Goal: Communication & Community: Answer question/provide support

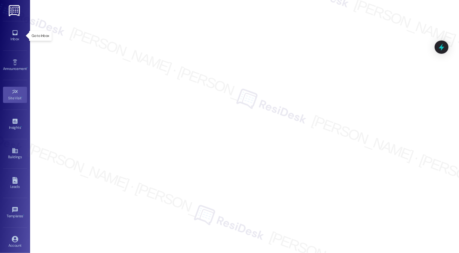
click at [11, 26] on div "Inbox Go to Inbox" at bounding box center [15, 35] width 24 height 29
click at [6, 33] on link "Inbox" at bounding box center [15, 36] width 24 height 16
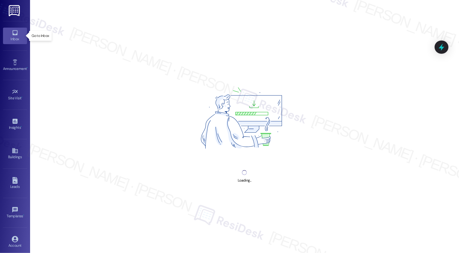
click at [6, 33] on link "Inbox" at bounding box center [15, 36] width 24 height 16
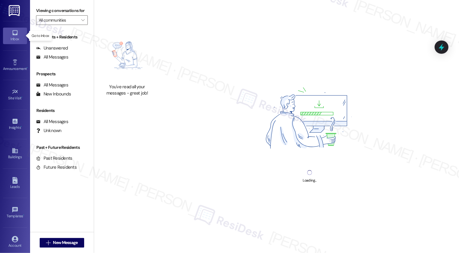
click at [6, 33] on link "Inbox" at bounding box center [15, 36] width 24 height 16
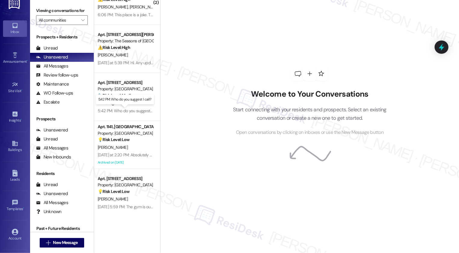
scroll to position [61, 0]
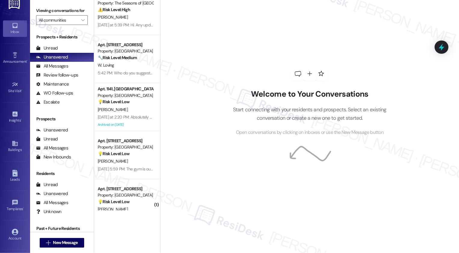
click at [132, 146] on div "Property: [GEOGRAPHIC_DATA]" at bounding box center [126, 147] width 56 height 6
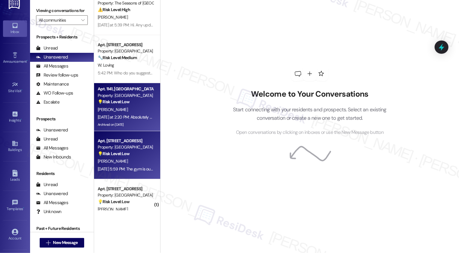
click at [138, 111] on div "N. Libbey" at bounding box center [125, 110] width 57 height 8
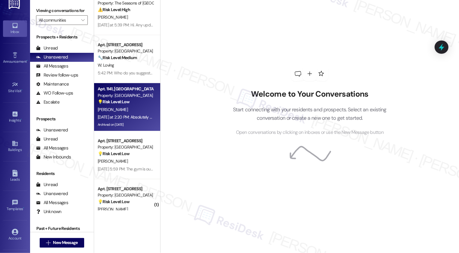
click at [138, 111] on div "N. Libbey" at bounding box center [125, 110] width 57 height 8
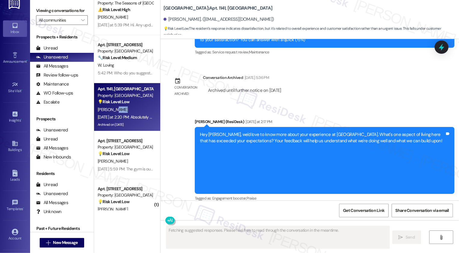
scroll to position [843, 0]
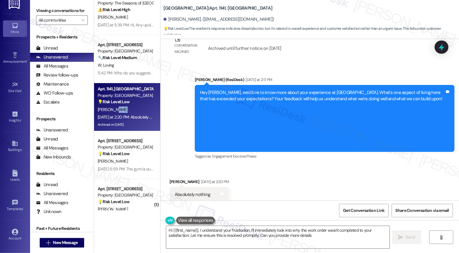
type textarea "Hi {{first_name}}, I understand your frustration. I'll immediately look into wh…"
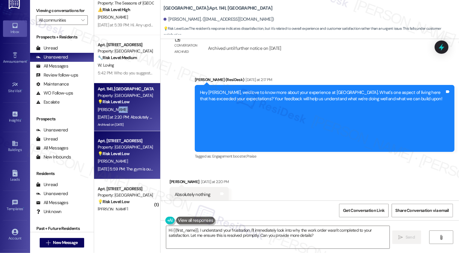
click at [136, 163] on div "[PERSON_NAME]" at bounding box center [125, 162] width 57 height 8
type textarea "Fetching suggested responses. Please feel free to read through the conversation…"
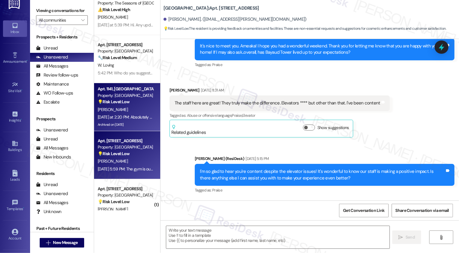
type textarea "Fetching suggested responses. Please feel free to read through the conversation…"
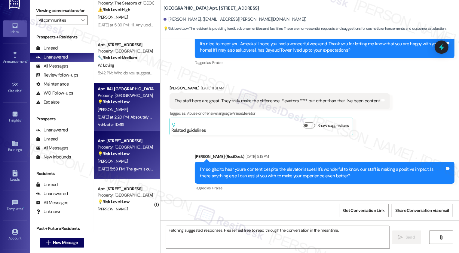
click at [137, 111] on div "N. Libbey" at bounding box center [125, 110] width 57 height 8
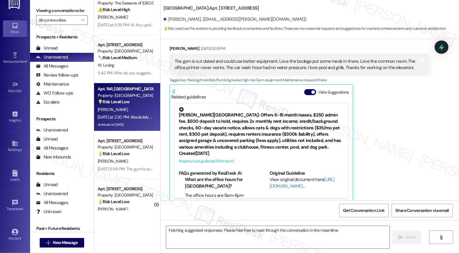
scroll to position [460, 0]
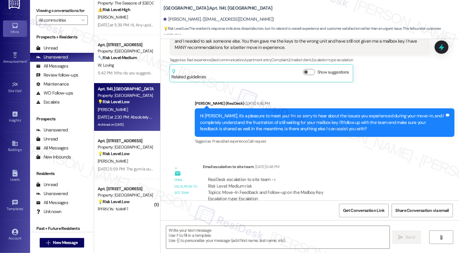
click at [137, 111] on div "N. Libbey" at bounding box center [125, 110] width 57 height 8
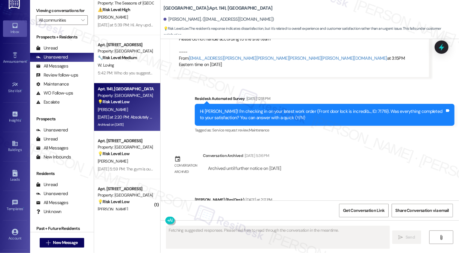
scroll to position [843, 0]
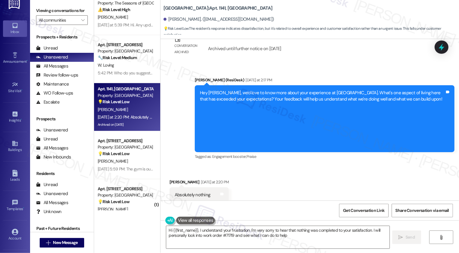
type textarea "Hi {{first_name}}, I understand your frustration. I'm very sorry to hear that n…"
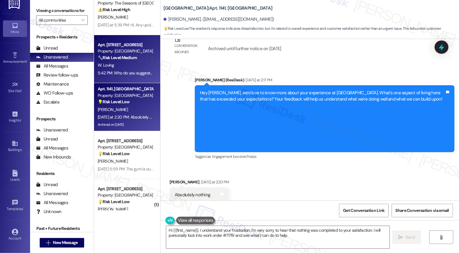
click at [133, 63] on div "W. Loving" at bounding box center [125, 66] width 57 height 8
type textarea "Fetching suggested responses. Please feel free to read through the conversation…"
click at [131, 113] on div "N. Libbey" at bounding box center [125, 110] width 57 height 8
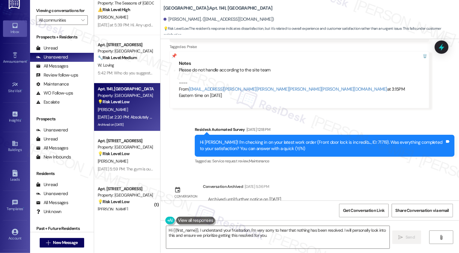
scroll to position [843, 0]
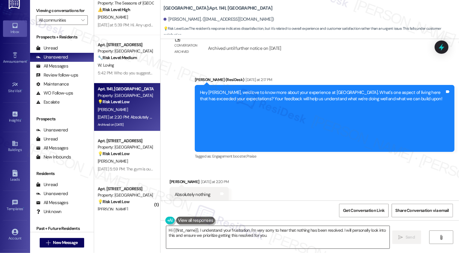
click at [186, 206] on textarea "Hi {{first_name}}, I understand your frustration. I'm very sorry to hear that n…" at bounding box center [277, 237] width 223 height 23
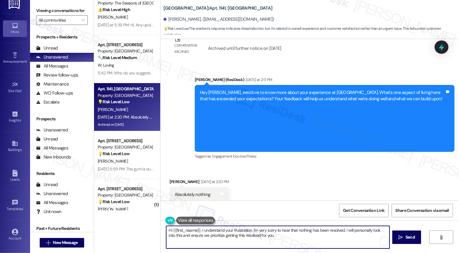
scroll to position [827, 0]
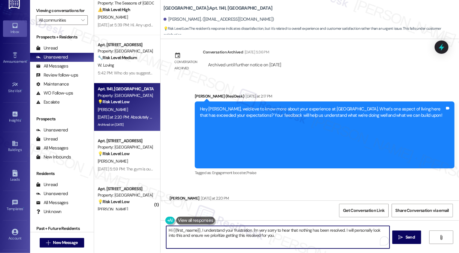
type textarea "Hi {{first_naame}}, I understand your frustration. I'm very sorry to hear that …"
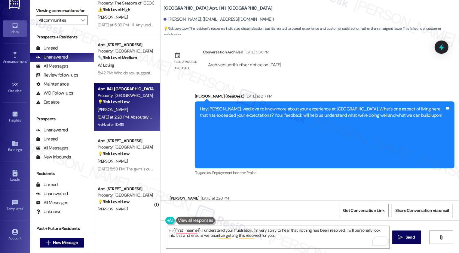
drag, startPoint x: 191, startPoint y: 89, endPoint x: 217, endPoint y: 185, distance: 99.3
click at [217, 185] on div "Lease started Jul 15, 2025 at 8:00 PM Survey, sent via SMS Residesk Automated S…" at bounding box center [310, 120] width 299 height 162
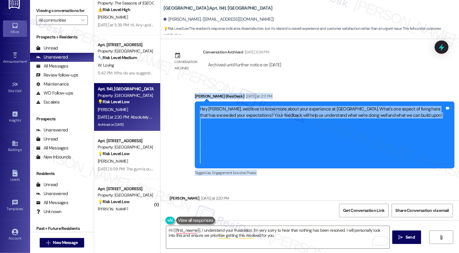
scroll to position [843, 0]
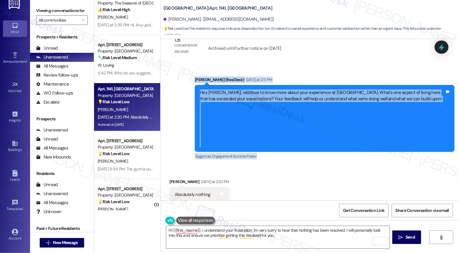
click at [204, 165] on div "Received via SMS Nicole Libbey Yesterday at 2:20 PM Absolutely nothing Tags and…" at bounding box center [310, 186] width 299 height 42
drag, startPoint x: 192, startPoint y: 74, endPoint x: 209, endPoint y: 189, distance: 117.0
click at [210, 190] on div "Lease started Jul 15, 2025 at 8:00 PM Survey, sent via SMS Residesk Automated S…" at bounding box center [310, 120] width 299 height 162
copy div "Sarah (ResiDesk) Yesterday at 2:17 PM Hey Nicole, we'd love to know more about …"
click at [176, 206] on textarea "Hi {{first_naame}}, I understand your frustration. I'm very sorry to hear that …" at bounding box center [277, 237] width 223 height 23
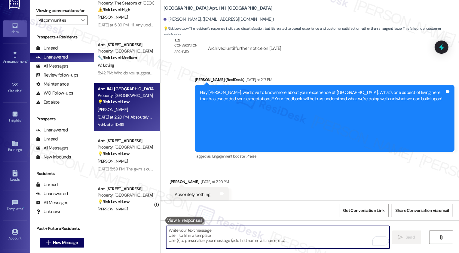
paste textarea "Hi Nicole, thank you for sharing your feedback with me. I can tell you’re feeli…"
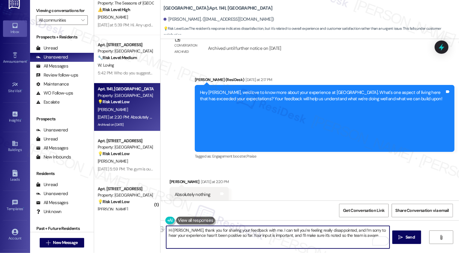
drag, startPoint x: 261, startPoint y: 230, endPoint x: 340, endPoint y: 231, distance: 79.1
click at [340, 206] on textarea "Hi Nicole, thank you for sharing your feedback with me. I can tell you’re feeli…" at bounding box center [277, 237] width 223 height 23
type textarea "Hi Nicole, thank you for sharing your feedback with me. I’m sorry to hear your …"
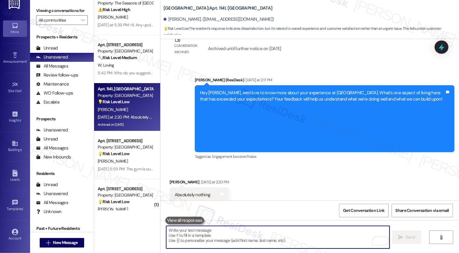
scroll to position [892, 0]
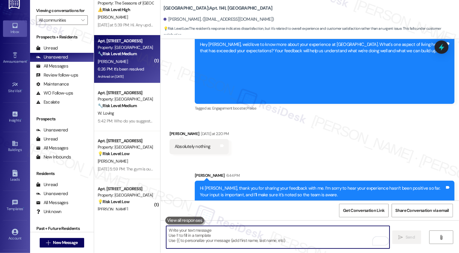
click at [134, 64] on div "C. Schaefer" at bounding box center [125, 62] width 57 height 8
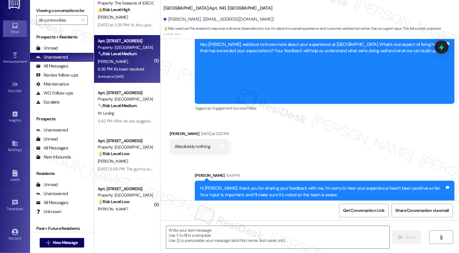
click at [134, 64] on div "C. Schaefer" at bounding box center [125, 62] width 57 height 8
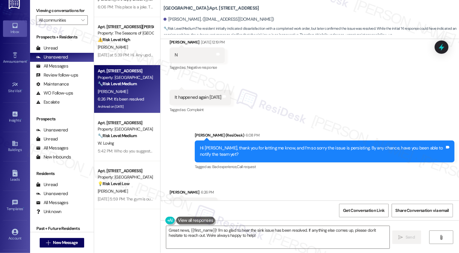
scroll to position [0, 0]
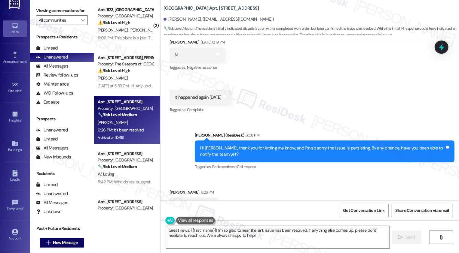
click at [186, 206] on textarea "Great news, {{first_name}}! I'm so glad to hear the sink issue has been resolve…" at bounding box center [277, 237] width 223 height 23
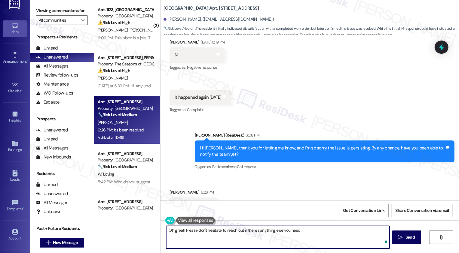
type textarea "Oh great! Please don't hesitate to reach out if there's anything else you need!"
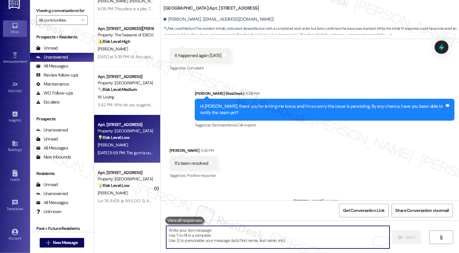
scroll to position [45, 0]
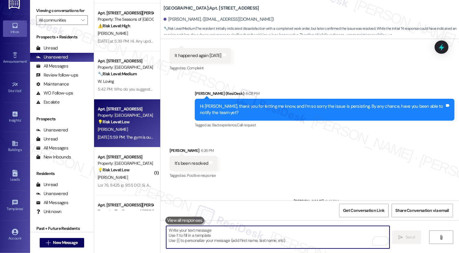
click at [126, 118] on div "Property: [GEOGRAPHIC_DATA]" at bounding box center [126, 115] width 56 height 6
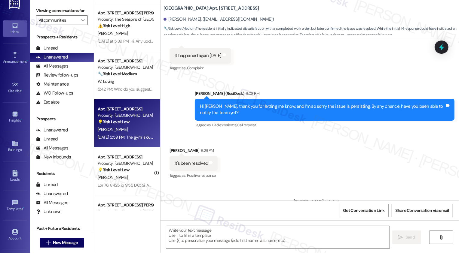
type textarea "Fetching suggested responses. Please feel free to read through the conversation…"
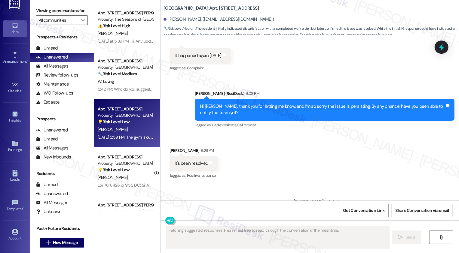
click at [126, 118] on div "Property: [GEOGRAPHIC_DATA]" at bounding box center [126, 115] width 56 height 6
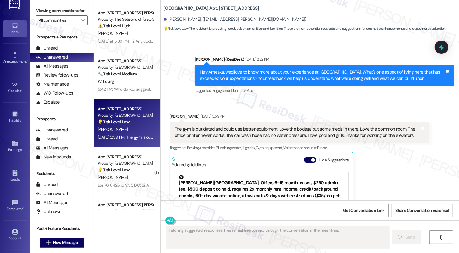
scroll to position [383, 0]
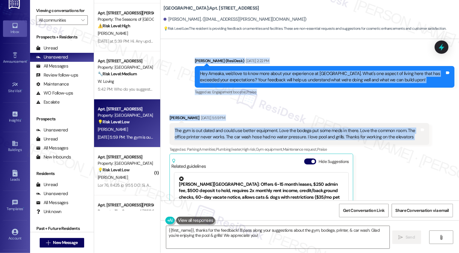
drag, startPoint x: 191, startPoint y: 60, endPoint x: 416, endPoint y: 134, distance: 236.9
click at [393, 134] on div "Lease started Apr 29, 2025 at 8:00 PM Announcement, sent via SMS Sarah (ResiDes…" at bounding box center [310, 120] width 299 height 162
copy div "Sarah (ResiDesk) Aug 20, 2025 at 2:22 PM Hey Ameaka, we'd love to know more abo…"
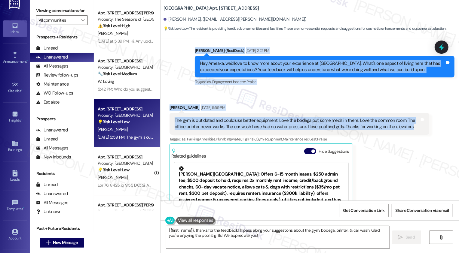
scroll to position [407, 0]
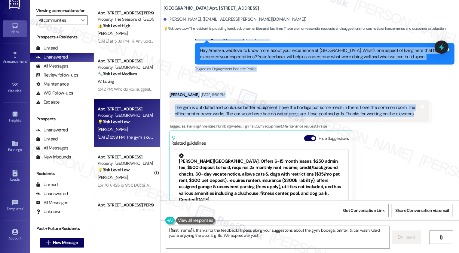
click at [180, 106] on div "The gym is out dated and could use better equipment. Love the bodega put some m…" at bounding box center [297, 111] width 245 height 13
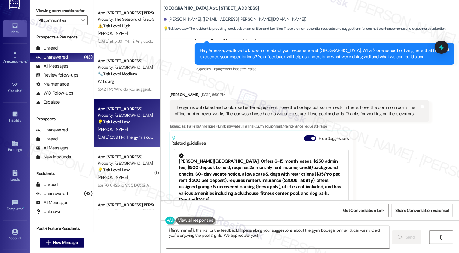
click at [204, 6] on b "Bayaud Tower: Apt. 703, 1001 E. Bayaud Ave" at bounding box center [212, 8] width 96 height 6
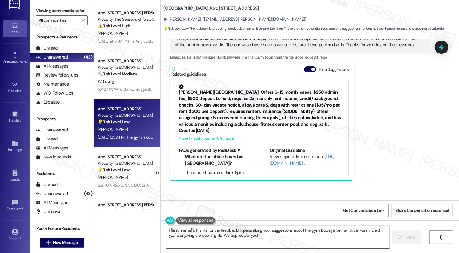
click at [200, 206] on textarea "{{first_name}}, thanks for the feedback! I'll pass along your suggestions about…" at bounding box center [277, 237] width 223 height 23
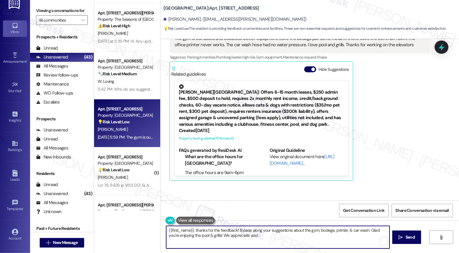
paste textarea "Hi Ameaka, thank you for sharing such thoughtful feedback! It’s great to hear y…"
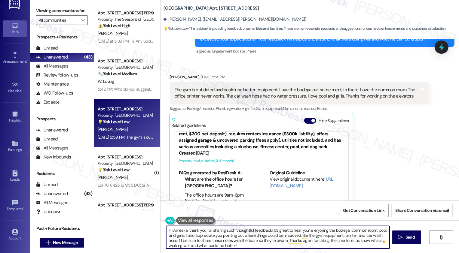
scroll to position [2, 0]
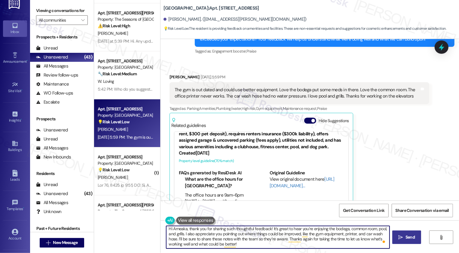
type textarea "Hi Ameaka, thank you for sharing such thoughtful feedback! It’s great to hear y…"
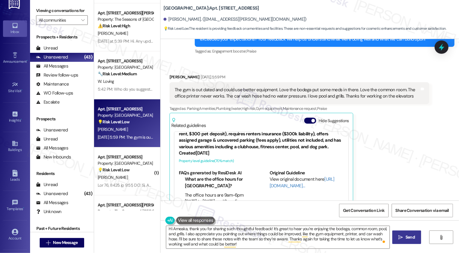
click at [393, 206] on button " Send" at bounding box center [406, 238] width 29 height 14
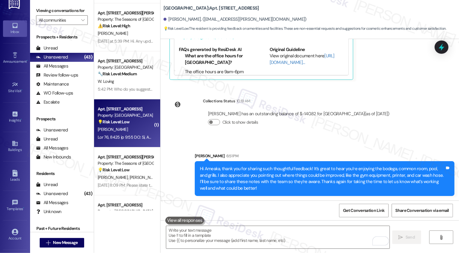
scroll to position [77, 0]
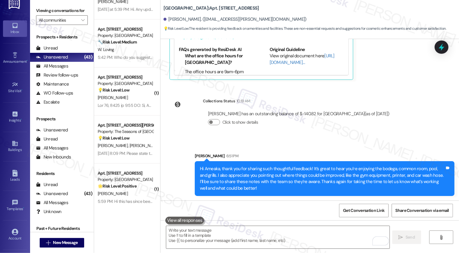
click at [131, 102] on div at bounding box center [125, 106] width 57 height 8
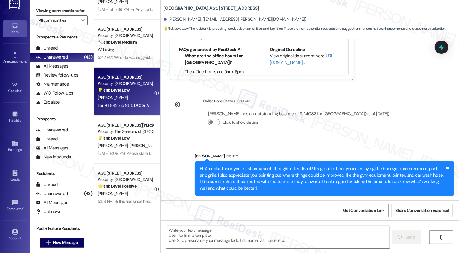
click at [131, 102] on div at bounding box center [125, 106] width 57 height 8
type textarea "Fetching suggested responses. Please feel free to read through the conversation…"
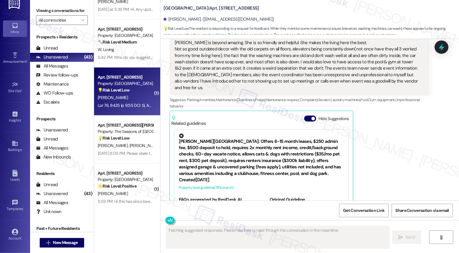
scroll to position [295, 0]
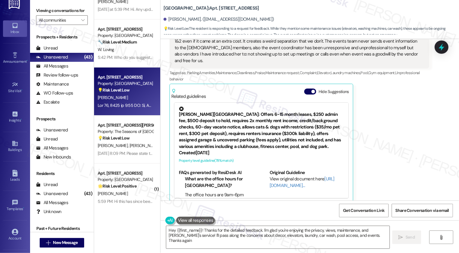
type textarea "Hey {{first_name}}! Thanks for the detailed feedback. I'm glad you're enjoying …"
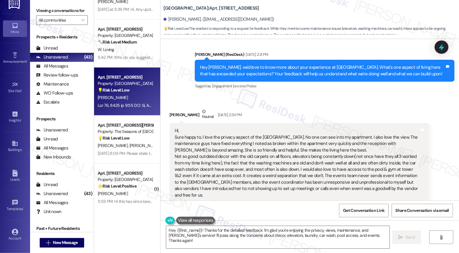
scroll to position [162, 0]
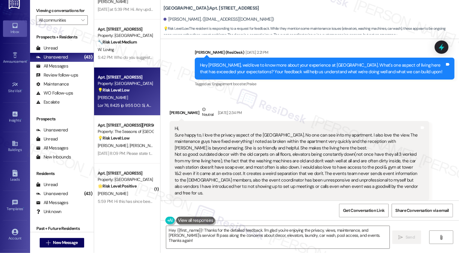
click at [288, 69] on div "Hey Joanna, we'd love to know more about your experience at Bayaud Tower. What'…" at bounding box center [322, 68] width 245 height 13
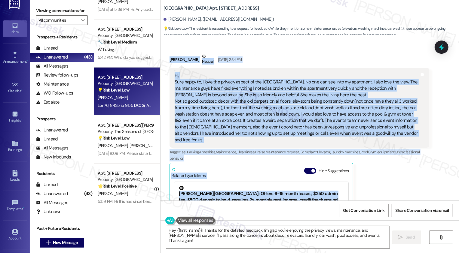
scroll to position [242, 0]
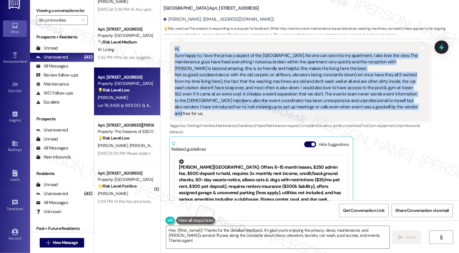
drag, startPoint x: 192, startPoint y: 77, endPoint x: 402, endPoint y: 105, distance: 212.0
click at [393, 106] on div "Lease started Mar 08, 2025 at 7:00 PM Announcement, sent via SMS Sarah (ResiDes…" at bounding box center [310, 120] width 299 height 162
copy div "Sarah (ResiDesk) Aug 20, 2025 at 2:21 PM Hey Joanna, we'd love to know more abo…"
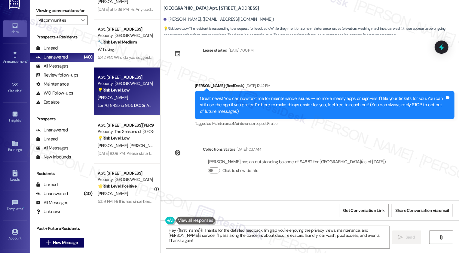
scroll to position [0, 0]
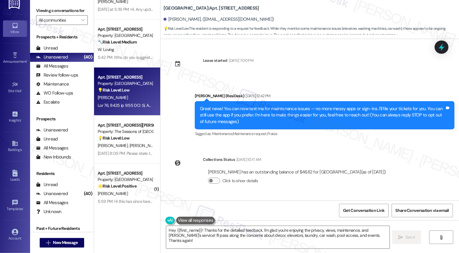
click at [189, 206] on button at bounding box center [195, 221] width 39 height 8
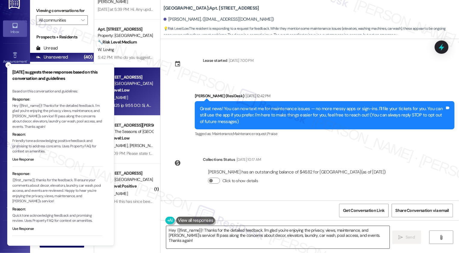
click at [189, 206] on textarea "Hey {{first_name}}! Thanks for the detailed feedback. I'm glad you're enjoying …" at bounding box center [277, 237] width 223 height 23
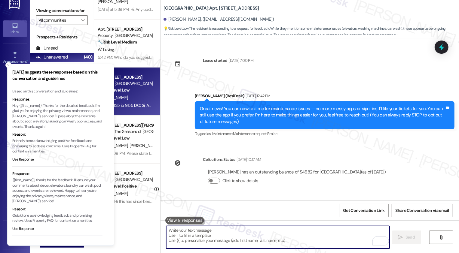
paste textarea "Hi Joanna, thank you so much for sharing such detailed feedback! I’m really gla…"
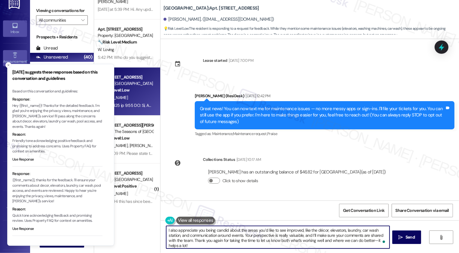
scroll to position [20, 0]
click at [8, 64] on icon "Close toast" at bounding box center [9, 65] width 4 height 4
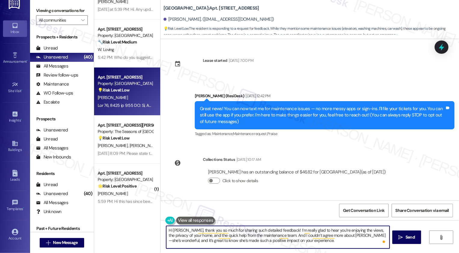
scroll to position [0, 0]
click at [345, 206] on textarea "Hi Joanna, thank you so much for sharing such detailed feedback! I’m really gla…" at bounding box center [277, 237] width 223 height 23
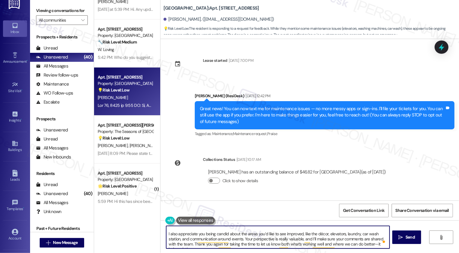
scroll to position [17, 0]
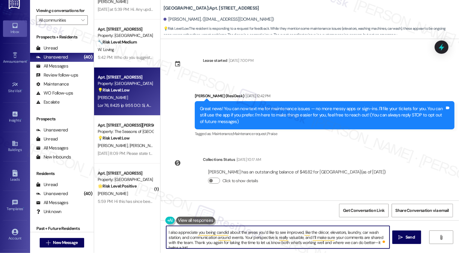
click at [373, 206] on textarea "Hi Joanna, thank you so much for sharing such detailed feedback! I’m really gla…" at bounding box center [277, 237] width 223 height 23
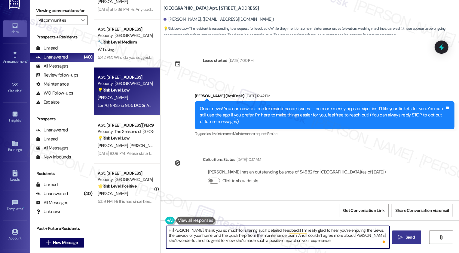
type textarea "Hi Joanna, thank you so much for sharing such detailed feedback! I’m really gla…"
click at [393, 206] on button " Send" at bounding box center [406, 238] width 29 height 14
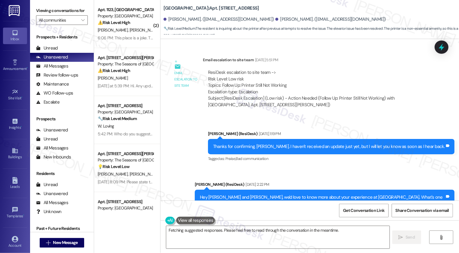
scroll to position [1463, 0]
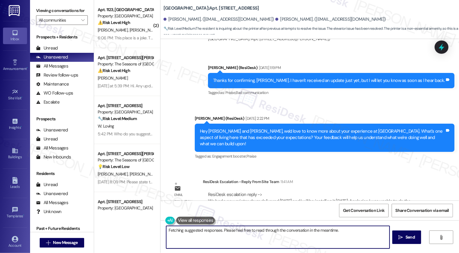
click at [229, 229] on textarea "Hi Rachael, thanks for your patience! I'm checking on the printer status right …" at bounding box center [277, 237] width 223 height 23
drag, startPoint x: 185, startPoint y: 230, endPoint x: 224, endPoint y: 247, distance: 42.7
click at [224, 247] on textarea "Hi Rachael, thanks for your patience! I'm checking on the printer status right …" at bounding box center [277, 237] width 223 height 23
paste textarea "We had a new printer drum delivered Thursday 8/22 and I will be installing it t…"
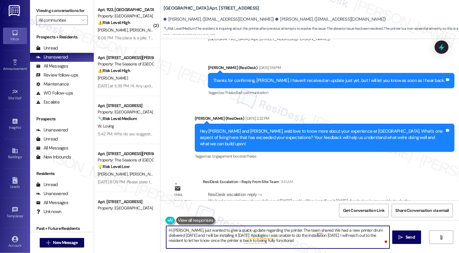
click at [317, 231] on textarea "Hi Rachael, just wanted to give a quick update regarding the printer. The team …" at bounding box center [277, 237] width 223 height 23
click at [367, 232] on textarea "Hi Rachael, just wanted to give a quick update regarding the printer. We had a …" at bounding box center [277, 237] width 223 height 23
click at [380, 229] on textarea "Hi Rachael, just wanted to give a quick update regarding the printer. We had a …" at bounding box center [277, 237] width 223 height 23
paste textarea "Caitlin"
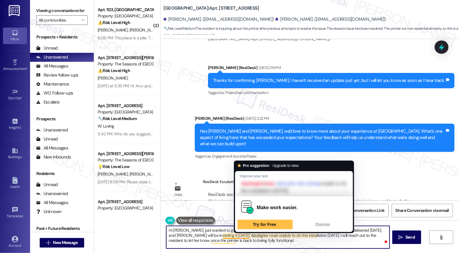
click at [262, 238] on textarea "Hi Rachael, just wanted to give a quick update regarding the printer. We had a …" at bounding box center [277, 237] width 223 height 23
click at [243, 234] on textarea "Hi Rachael, just wanted to give a quick update regarding the printer. We had a …" at bounding box center [277, 237] width 223 height 23
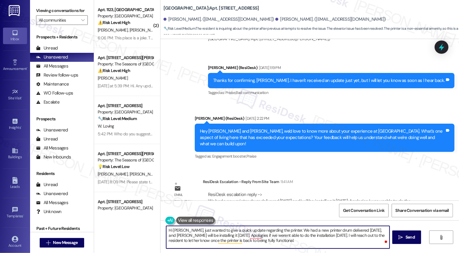
click at [254, 233] on textarea "Hi Rachael, just wanted to give a quick update regarding the printer. We had a …" at bounding box center [277, 237] width 223 height 23
click at [325, 237] on textarea "Hi Rachael, just wanted to give a quick update regarding the printer. We had a …" at bounding box center [277, 237] width 223 height 23
drag, startPoint x: 365, startPoint y: 235, endPoint x: 206, endPoint y: 241, distance: 158.9
click at [206, 241] on textarea "Hi Rachael, just wanted to give a quick update regarding the printer. We had a …" at bounding box center [277, 237] width 223 height 23
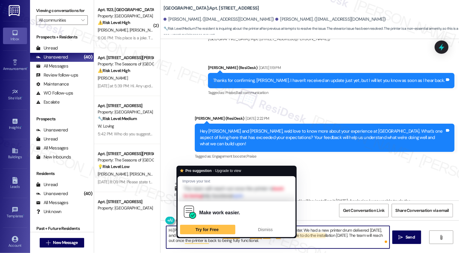
click at [235, 239] on textarea "Hi Rachael, just wanted to give a quick update regarding the printer. We had a …" at bounding box center [277, 237] width 223 height 23
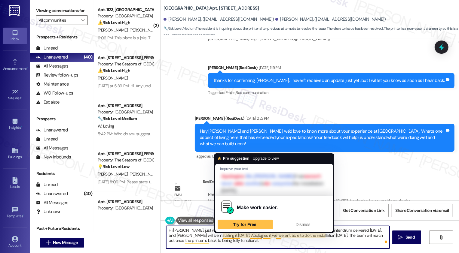
click at [204, 237] on textarea "Hi Rachael, just wanted to give a quick update regarding the printer. We had a …" at bounding box center [277, 237] width 223 height 23
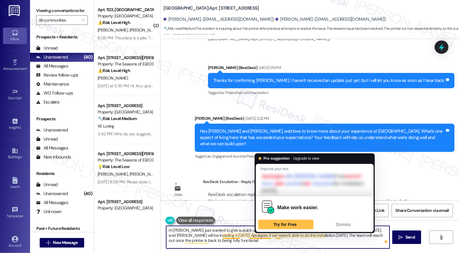
click at [297, 239] on textarea "Hi Rachael, just wanted to give a quick update regarding the printer. We had a …" at bounding box center [277, 237] width 223 height 23
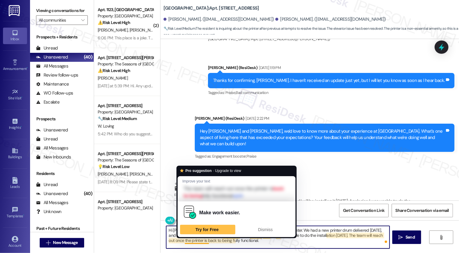
click at [173, 237] on textarea "Hi Rachael, just wanted to give a quick update regarding the printer. We had a …" at bounding box center [277, 237] width 223 height 23
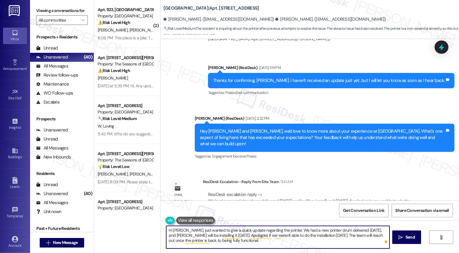
click at [177, 236] on textarea "Hi Rachael, just wanted to give a quick update regarding the printer. We had a …" at bounding box center [277, 237] width 223 height 23
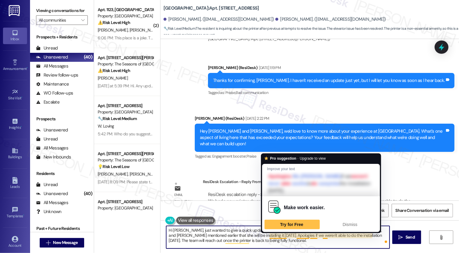
click at [285, 240] on textarea "Hi Rachael, just wanted to give a quick update regarding the printer. We had a …" at bounding box center [277, 237] width 223 height 23
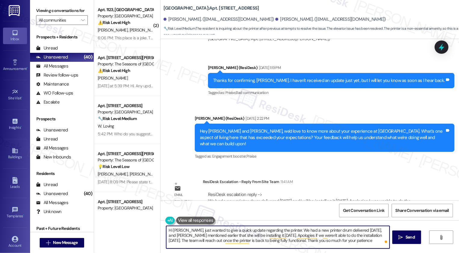
type textarea "Hi Rachael, just wanted to give a quick update regarding the printer. We had a …"
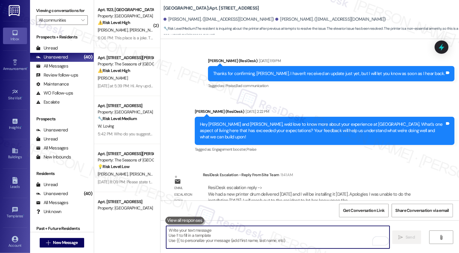
scroll to position [1518, 0]
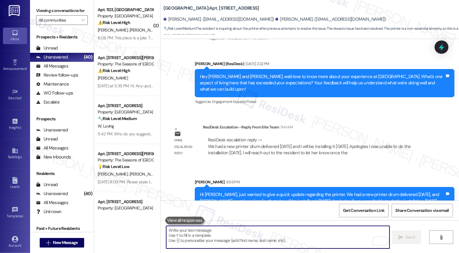
click at [309, 166] on div "Sent via SMS Sarah 6:59 PM Hi Rachael, just wanted to give a quick update regar…" at bounding box center [310, 193] width 299 height 55
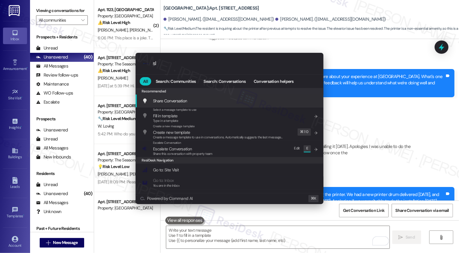
type input "sla"
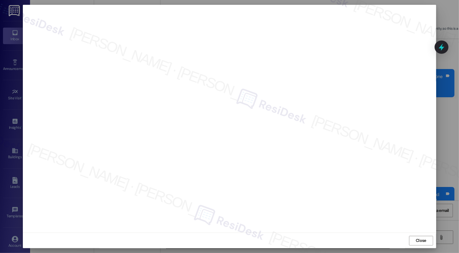
scroll to position [0, 0]
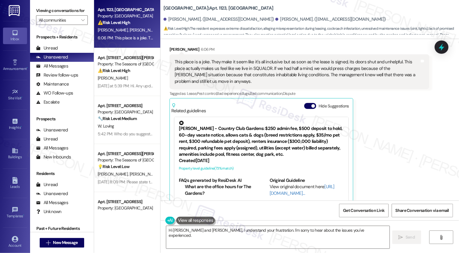
scroll to position [743, 0]
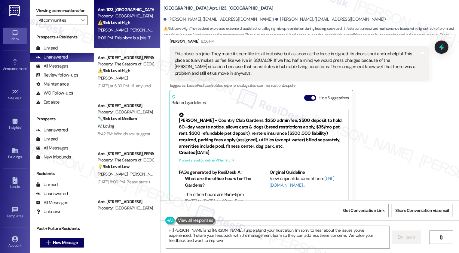
type textarea "Hi [PERSON_NAME] and [PERSON_NAME], I understand your frustration. I'm sorry to…"
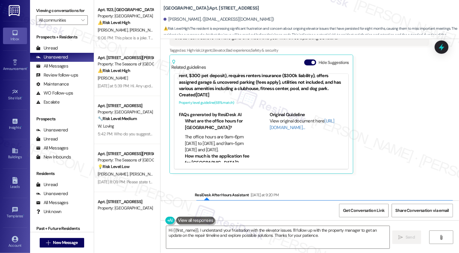
scroll to position [401, 0]
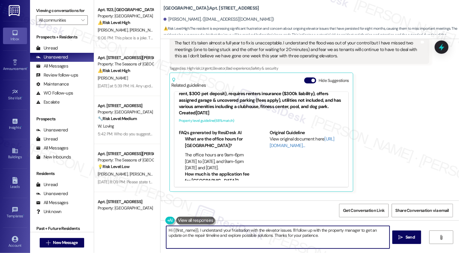
drag, startPoint x: 196, startPoint y: 231, endPoint x: 162, endPoint y: 232, distance: 34.0
click at [163, 232] on div "Hi {{first_name}}, I understand your frustration with the elevator issues. I'll…" at bounding box center [275, 237] width 224 height 23
drag, startPoint x: 268, startPoint y: 231, endPoint x: 309, endPoint y: 248, distance: 44.7
click at [310, 248] on textarea "I totally understand your frustration with the elevator issues. I'll follow up …" at bounding box center [277, 237] width 223 height 23
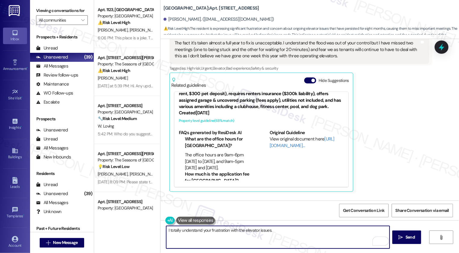
type textarea "I totally understand your frustration with the elevator issues."
click at [401, 164] on div "Alex Ducas Question Neutral Yesterday at 9:19 PM The fact it's taken almost a f…" at bounding box center [300, 106] width 260 height 171
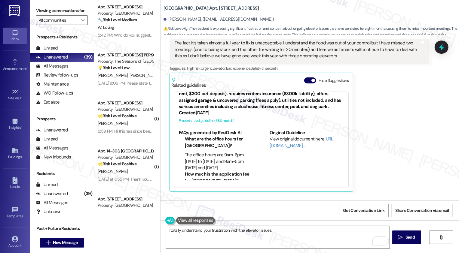
scroll to position [105, 0]
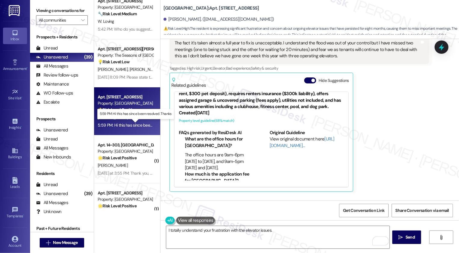
click at [128, 126] on div "5:59 PM: Hi this has since been resolved. Thanks 5:59 PM: Hi this has since bee…" at bounding box center [140, 125] width 84 height 5
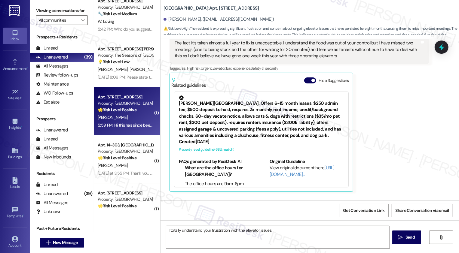
click at [128, 126] on div "5:59 PM: Hi this has since been resolved. Thanks 5:59 PM: Hi this has since bee…" at bounding box center [140, 125] width 84 height 5
type textarea "Fetching suggested responses. Please feel free to read through the conversation…"
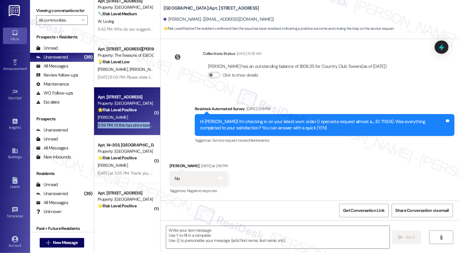
type textarea "Fetching suggested responses. Please feel free to read through the conversation…"
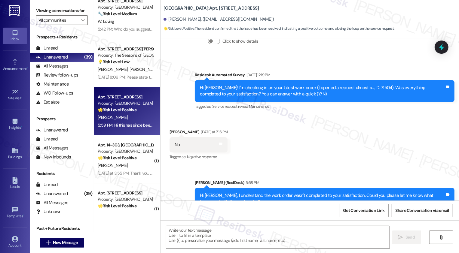
scroll to position [207, 0]
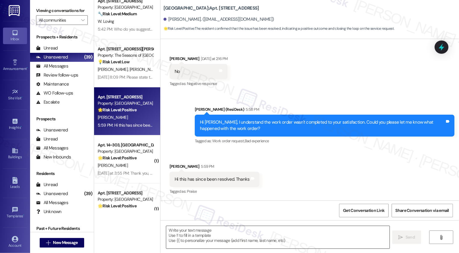
click at [193, 230] on textarea at bounding box center [277, 237] width 223 height 23
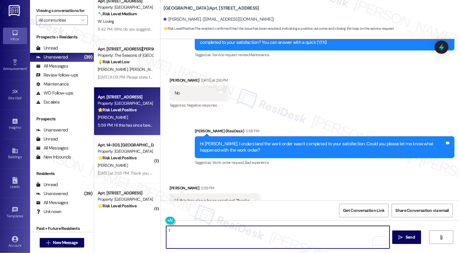
scroll to position [188, 0]
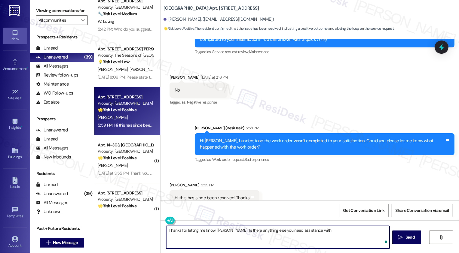
type textarea "Thanks for letting me know, Carl! Is there anything else you need assistance wi…"
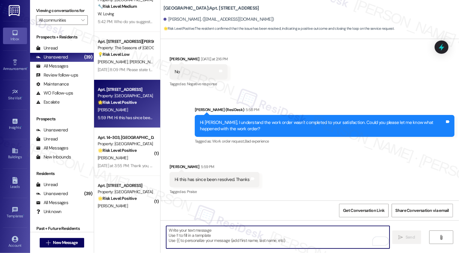
scroll to position [122, 0]
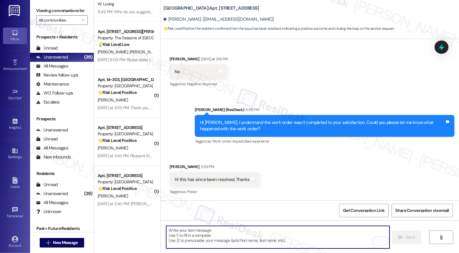
click at [124, 140] on strong "🌟 Risk Level: Positive" at bounding box center [117, 140] width 39 height 5
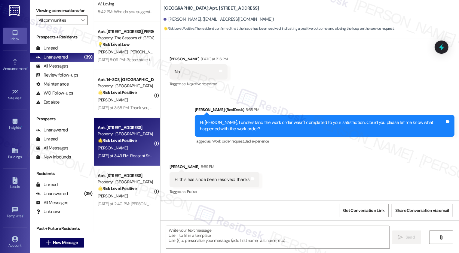
click at [124, 140] on strong "🌟 Risk Level: Positive" at bounding box center [117, 140] width 39 height 5
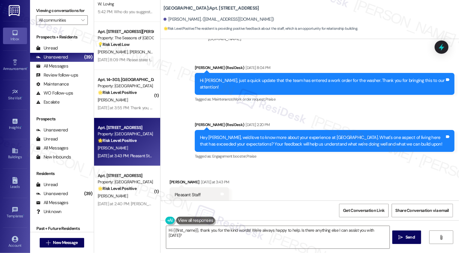
scroll to position [507, 0]
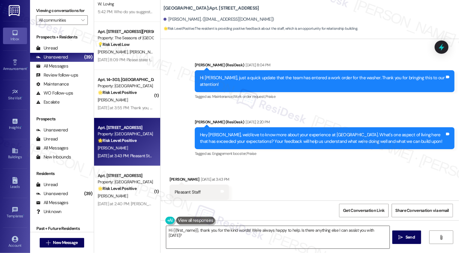
click at [204, 234] on textarea "Hi {{first_name}}, thank you for the kind words! We're always happy to help. Is…" at bounding box center [277, 237] width 223 height 23
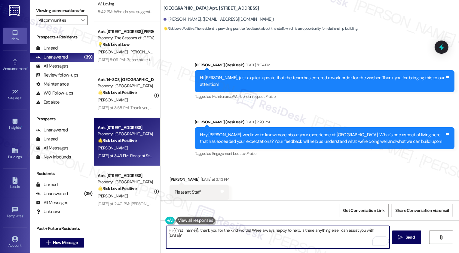
click at [272, 235] on textarea "Hi {{first_name}}, thank you for the kind words! We're always happy to help. Is…" at bounding box center [277, 237] width 223 height 23
click at [244, 235] on textarea "Hi {{first_name}}, thank you for the kind words! We're always happy to help. Is…" at bounding box center [277, 237] width 223 height 23
type textarea "I"
type textarea "I'm glad the team is"
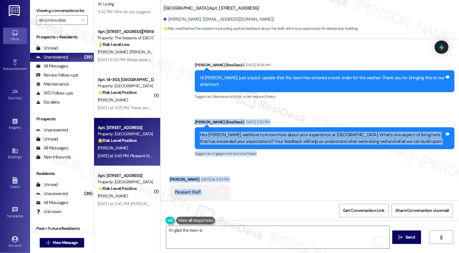
drag, startPoint x: 192, startPoint y: 110, endPoint x: 216, endPoint y: 182, distance: 75.4
click at [216, 182] on div "Lease started Jan 20, 2025 at 7:00 PM Announcement, sent via SMS Sarah (ResiDes…" at bounding box center [310, 120] width 299 height 162
copy div "Sarah (ResiDesk) Aug 20, 2025 at 2:20 PM Hey Renee, we'd love to know more abou…"
click at [201, 236] on textarea "I'm glad the team is" at bounding box center [277, 237] width 223 height 23
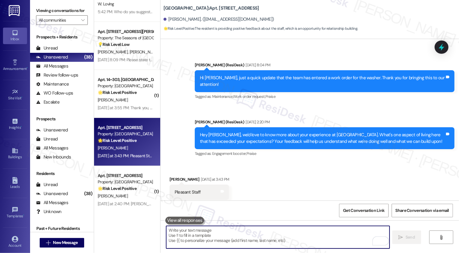
paste textarea "Hi Renee, thank you for sharing that! I’m so glad to hear the staff has made a …"
type textarea "Hi Renee, thank you for sharing that! I’m so glad to hear the staff has made a …"
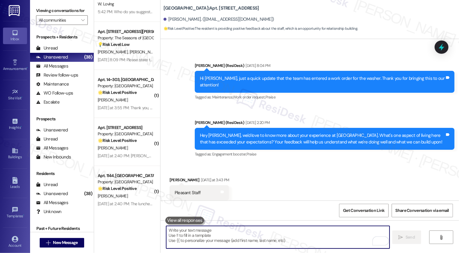
scroll to position [555, 0]
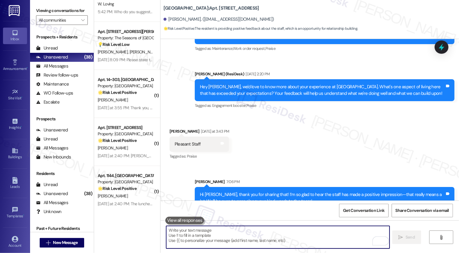
click at [224, 235] on textarea "To enrich screen reader interactions, please activate Accessibility in Grammarl…" at bounding box center [277, 237] width 223 height 23
paste textarea "We're always looking to improve. Any ideas on how we can make things better for…"
type textarea "We're always looking to improve. Any ideas on how we can make things better for…"
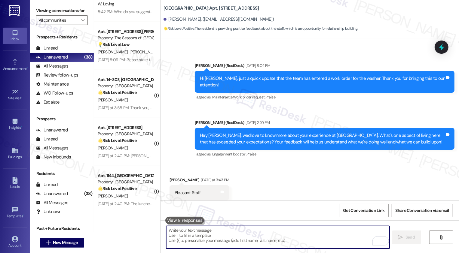
scroll to position [597, 0]
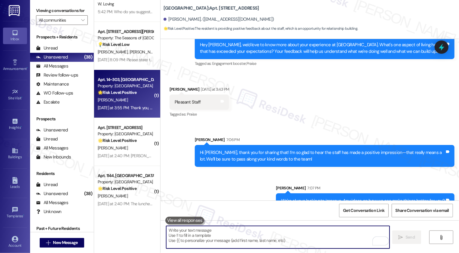
click at [138, 93] on div "🌟 Risk Level: Positive The inbound message is a response to a customer satisfac…" at bounding box center [126, 93] width 56 height 6
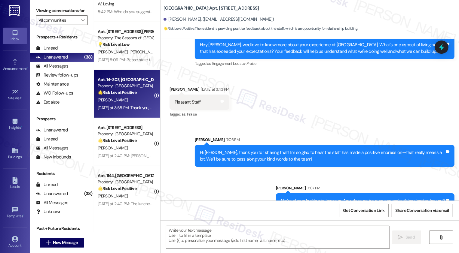
click at [138, 93] on div "🌟 Risk Level: Positive The inbound message is a response to a customer satisfac…" at bounding box center [126, 93] width 56 height 6
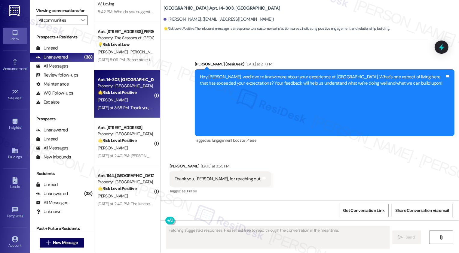
scroll to position [150, 0]
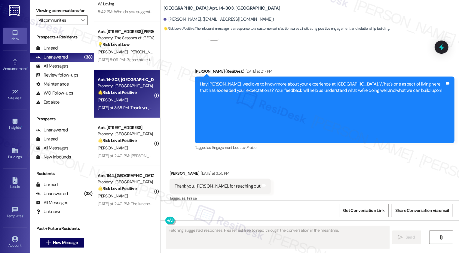
click at [138, 93] on div "🌟 Risk Level: Positive The inbound message is a response to a customer satisfac…" at bounding box center [126, 93] width 56 height 6
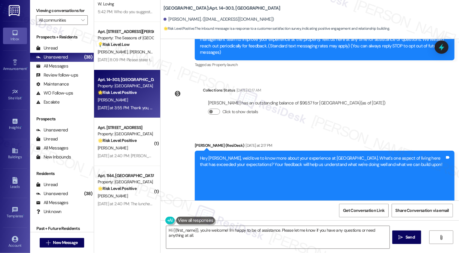
scroll to position [150, 0]
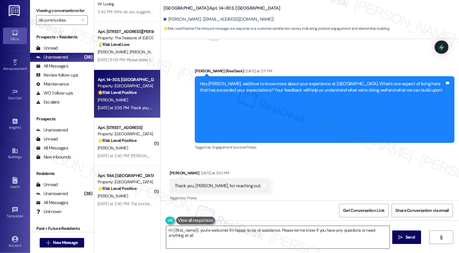
click at [202, 236] on textarea "Hi {{first_name}}, you're welcome! I'm happy to be of assistance. Please let me…" at bounding box center [277, 237] width 223 height 23
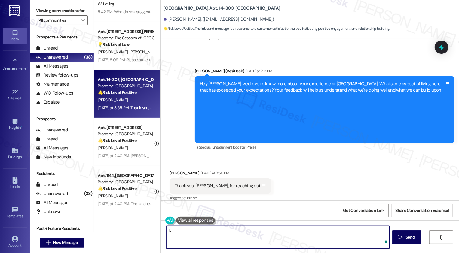
type textarea "I"
type textarea "You're welcome, {{first_name}}! Please don't hesitate to reach out with any que…"
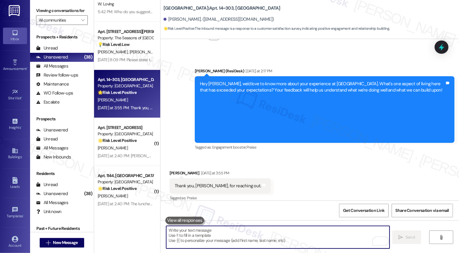
scroll to position [150, 0]
click at [137, 93] on div "🌟 Risk Level: Positive The inbound message is a response to a customer satisfac…" at bounding box center [126, 93] width 56 height 6
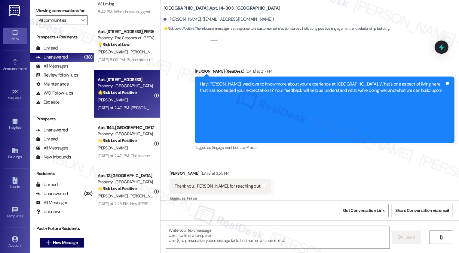
click at [137, 93] on div "🌟 Risk Level: Positive The inbound message is a response to a customer satisfac…" at bounding box center [126, 93] width 56 height 6
type textarea "Fetching suggested responses. Please feel free to read through the conversation…"
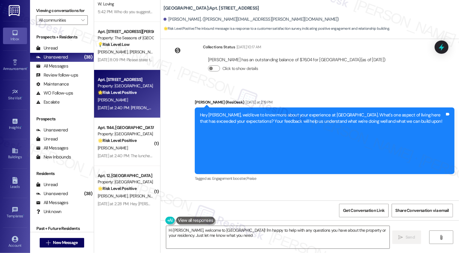
scroll to position [148, 0]
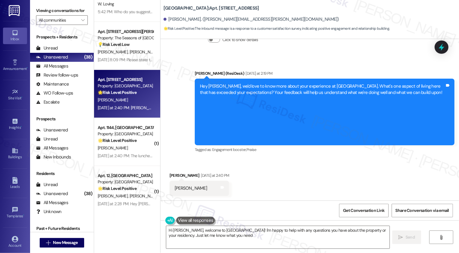
type textarea "Hi Kaitlin, welcome to Country Club Gardens! I'm happy to help with any questio…"
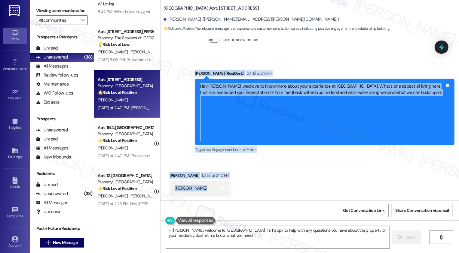
drag, startPoint x: 191, startPoint y: 85, endPoint x: 207, endPoint y: 192, distance: 107.3
click at [207, 192] on div "Lease started Mar 01, 2025 at 7:00 PM Survey, sent via SMS Residesk Automated S…" at bounding box center [310, 120] width 299 height 162
copy div "Sarah (ResiDesk) Yesterday at 2:19 PM Hey Stephen, we'd love to know more about…"
click at [208, 235] on textarea "Hi Kaitlin, welcome to Country Club Gardens! I'm happy to help with any questio…" at bounding box center [277, 237] width 223 height 23
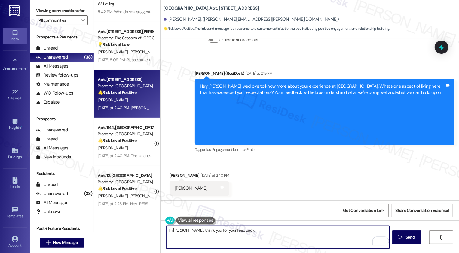
paste textarea "Caitlin—she’s wonderful, and it’s great to know she’s made such a positive impa…"
click at [236, 227] on textarea "Hi Stephen, thank you for your feedback. Caitlin—she’s wonderful, and it’s grea…" at bounding box center [277, 237] width 223 height 23
click at [237, 231] on textarea "Hi Stephen, thank you for your feedback. Caitlin—she’s wonderful, and it’s grea…" at bounding box center [277, 237] width 223 height 23
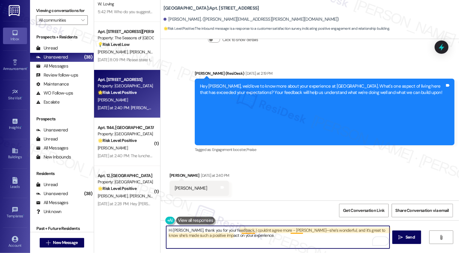
click at [299, 231] on textarea "Hi Stephen, thank you for your feedback. I couldnt agree more - Caitlin—she’s w…" at bounding box center [277, 237] width 223 height 23
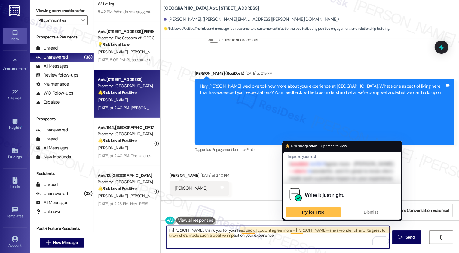
click at [299, 231] on textarea "Hi Stephen, thank you for your feedback. I couldnt agree more - Caitlin—she’s w…" at bounding box center [277, 237] width 223 height 23
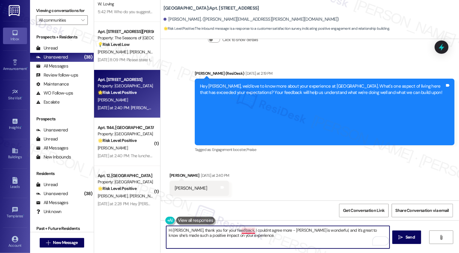
click at [248, 231] on textarea "Hi Stephen, thank you for your feedback. I couldnt agree more - Caitlin is wond…" at bounding box center [277, 237] width 223 height 23
click at [251, 238] on textarea "Hi Stephen, thank you for your feedback. I couldn't agree more - Caitlin is won…" at bounding box center [277, 237] width 223 height 23
click at [236, 230] on textarea "Hi Stephen, thank you for your feedback. I couldn't agree more - Caitlin is won…" at bounding box center [277, 237] width 223 height 23
type textarea "Hi Stephen, thank you for your feedback! I couldn't agree more - Caitlin is won…"
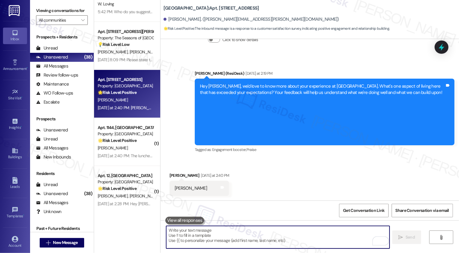
scroll to position [148, 0]
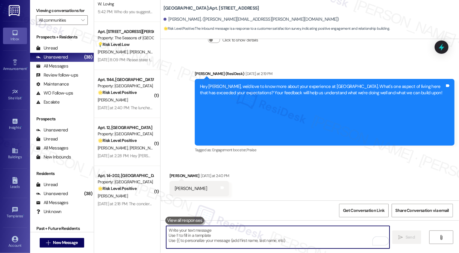
click at [220, 228] on textarea "To enrich screen reader interactions, please activate Accessibility in Grammarl…" at bounding box center [277, 237] width 223 height 23
paste textarea "We're always looking to improve. Any ideas on how we can make things better for…"
type textarea "We're always looking to improve. Any ideas on how we can make things better for…"
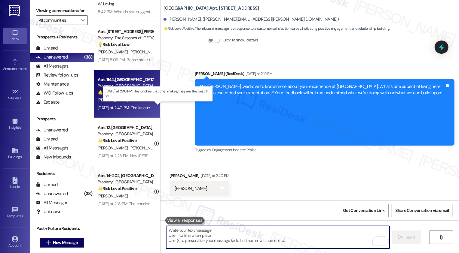
click at [132, 106] on div "Yesterday at 2:40 PM: The lunches that chef makes, they are the best !!! ?? Yes…" at bounding box center [160, 107] width 124 height 5
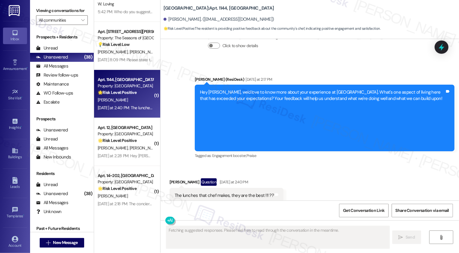
scroll to position [143, 0]
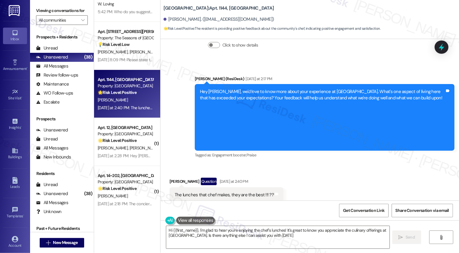
type textarea "Hi {{first_name}}, I'm glad to hear you're enjoying the chef's lunches! It's gr…"
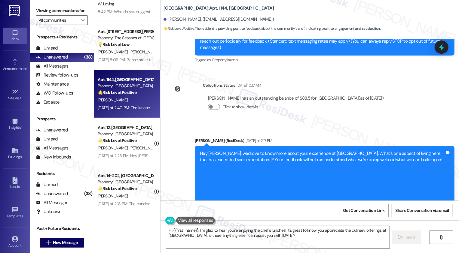
scroll to position [143, 0]
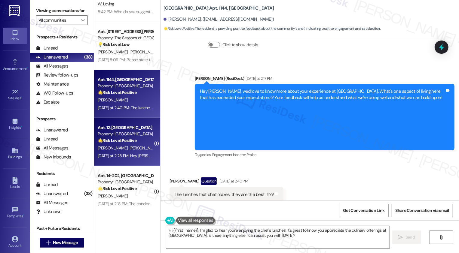
click at [137, 154] on div "Yesterday at 2:28 PM: Hey Sarah, One aspect that has exceeded my expectations i…" at bounding box center [468, 155] width 741 height 5
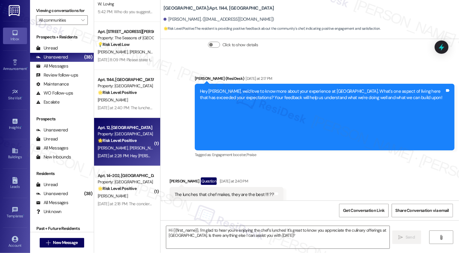
click at [136, 153] on div "Yesterday at 2:28 PM: Hey Sarah, One aspect that has exceeded my expectations i…" at bounding box center [468, 155] width 741 height 5
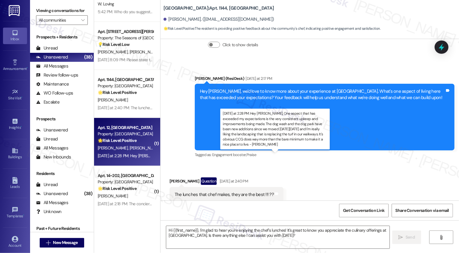
type textarea "Fetching suggested responses. Please feel free to read through the conversation…"
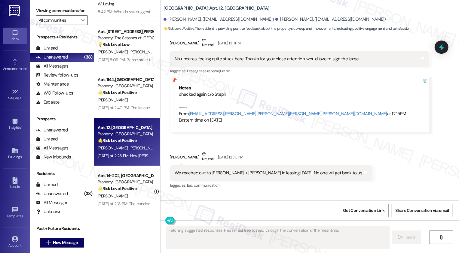
scroll to position [839, 0]
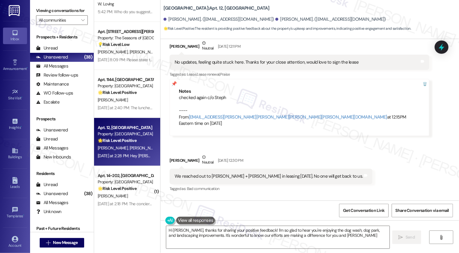
type textarea "Hi Natalie, thanks for sharing your positive feedback! I'm so glad to hear you'…"
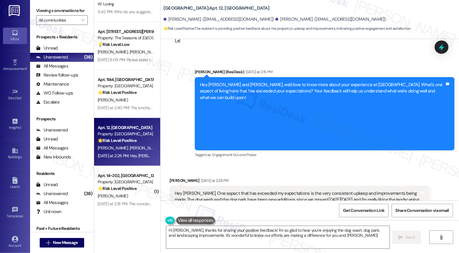
scroll to position [1215, 0]
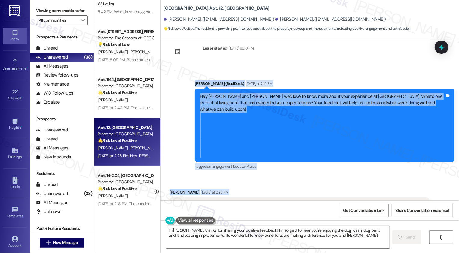
drag, startPoint x: 185, startPoint y: 58, endPoint x: 427, endPoint y: 193, distance: 277.8
click at [430, 194] on div "Survey, sent via SMS Residesk Automated Survey Jul 21, 2025 at 12:18 PM Hi Nata…" at bounding box center [310, 120] width 299 height 162
copy div "Sarah (ResiDesk) Yesterday at 2:15 PM Hey Natalie and Ian, we'd love to know mo…"
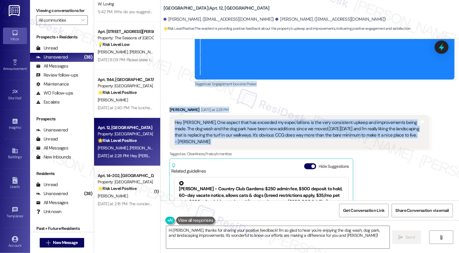
scroll to position [1340, 0]
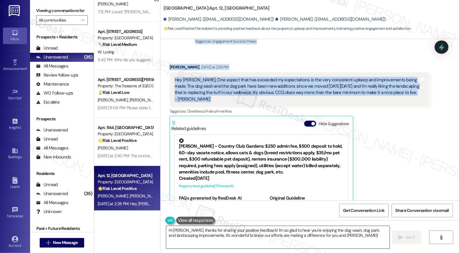
click at [180, 234] on textarea "Hi Natalie, thanks for sharing your positive feedback! I'm so glad to hear you'…" at bounding box center [277, 237] width 223 height 23
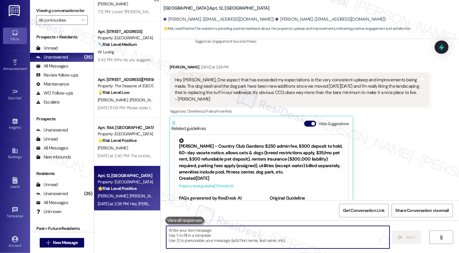
paste textarea "Hi Natalie, thank you so much for sharing this! It’s wonderful to hear how much…"
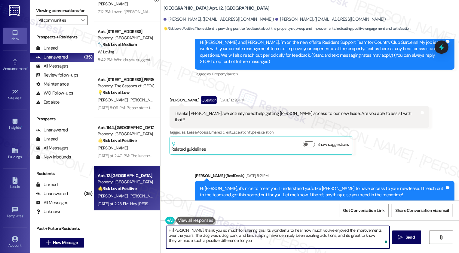
scroll to position [0, 0]
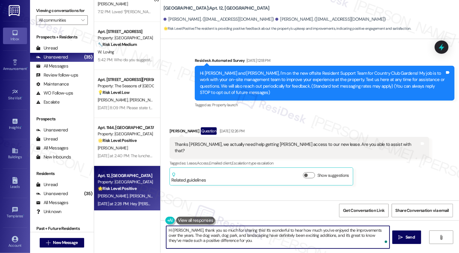
click at [191, 238] on textarea "Hi Natalie, thank you so much for sharing this! It’s wonderful to hear how much…" at bounding box center [277, 237] width 223 height 23
click at [223, 243] on textarea "Hi Natalie, thank you so much for sharing this! It’s wonderful to hear how much…" at bounding box center [277, 237] width 223 height 23
type textarea "Hi Natalie, thank you so much for sharing this! It’s wonderful to hear how much…"
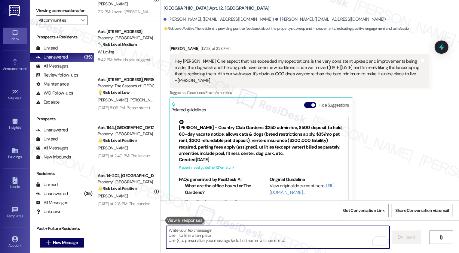
scroll to position [1380, 0]
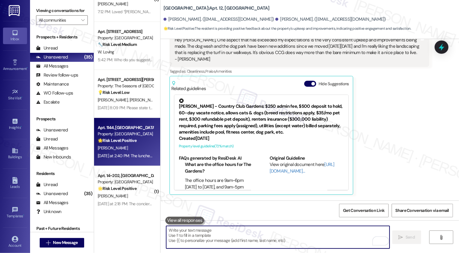
click at [132, 149] on div "[PERSON_NAME]" at bounding box center [125, 149] width 57 height 8
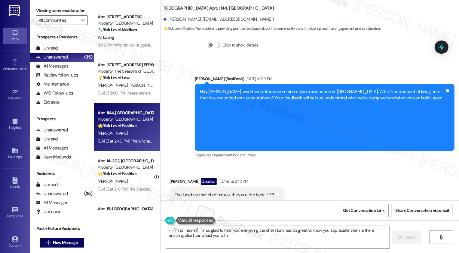
scroll to position [150, 0]
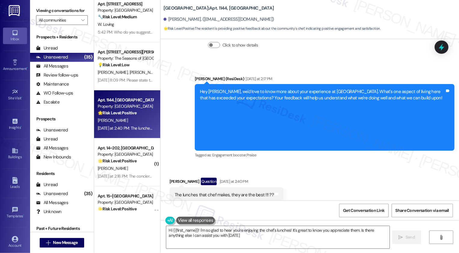
type textarea "Hi {{first_name}}! I'm so glad to hear you're enjoying the chef's lunches! It's…"
click at [121, 166] on div "M. Mathews" at bounding box center [125, 169] width 57 height 8
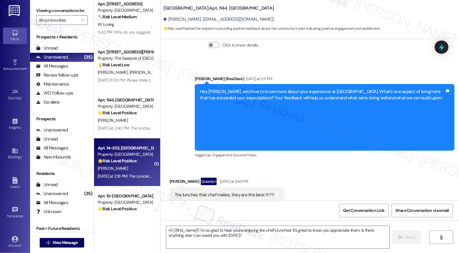
click at [121, 166] on div "M. Mathews" at bounding box center [125, 169] width 57 height 8
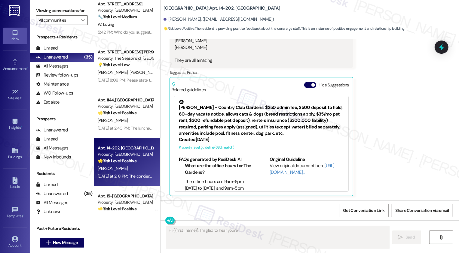
scroll to position [80, 0]
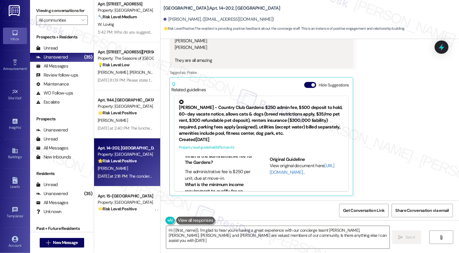
type textarea "Hi {{first_name}}, I'm glad to hear you're having a great experience with our c…"
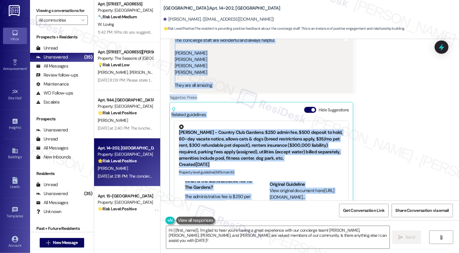
scroll to position [321, 0]
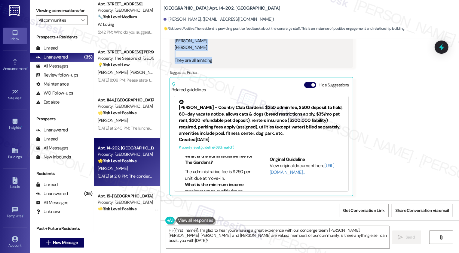
drag, startPoint x: 192, startPoint y: 112, endPoint x: 216, endPoint y: 61, distance: 56.6
click at [216, 61] on div "Lease started Apr 04, 2025 at 8:00 PM Survey, sent via SMS Residesk Automated S…" at bounding box center [310, 120] width 299 height 162
copy div "Sarah (ResiDesk) Yesterday at 2:17 PM Hey Morgan, we'd love to know more about …"
click at [176, 235] on textarea "Hi {{first_name}}, I'm glad to hear you're having a great experience with our c…" at bounding box center [277, 237] width 223 height 23
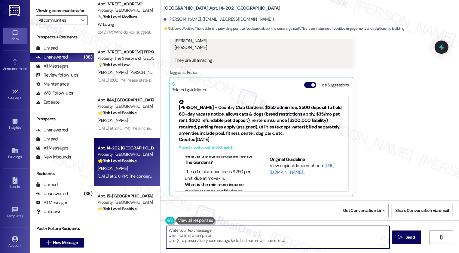
paste textarea "Hi Morgan, thank you for taking the time to share this! I know Rae, Caitlyn, Da…"
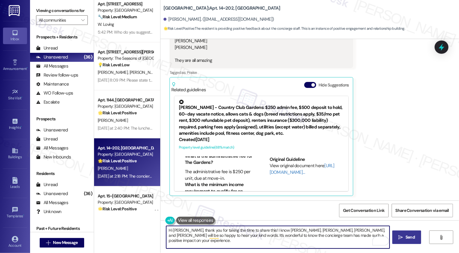
type textarea "Hi Morgan, thank you for taking the time to share this! I know Rae, Caitlyn, Da…"
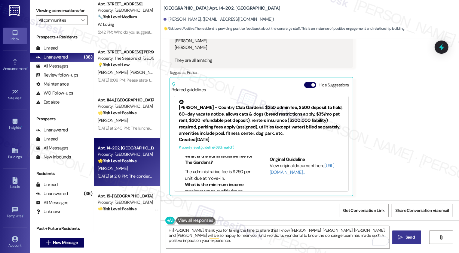
click at [402, 238] on icon "" at bounding box center [401, 237] width 5 height 5
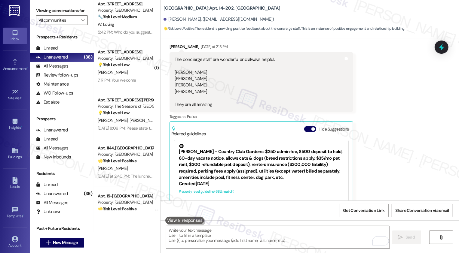
scroll to position [370, 0]
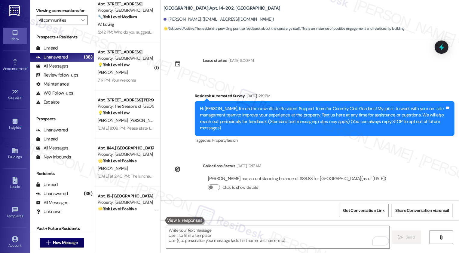
scroll to position [101, 0]
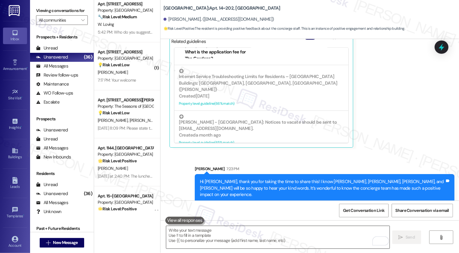
click at [254, 233] on textarea "To enrich screen reader interactions, please activate Accessibility in Grammarl…" at bounding box center [277, 237] width 223 height 23
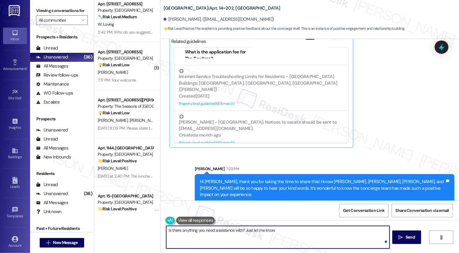
type textarea "Is there anything you need assistance with? Just let me know!"
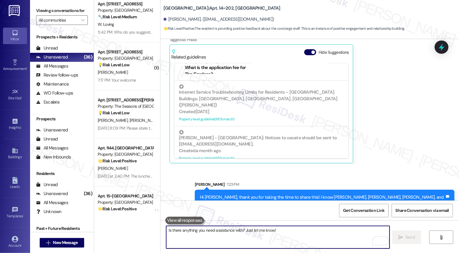
scroll to position [412, 0]
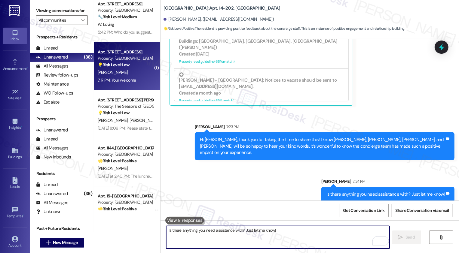
click at [143, 78] on div "7:17 PM: Your welcome 7:17 PM: Your welcome" at bounding box center [125, 81] width 57 height 8
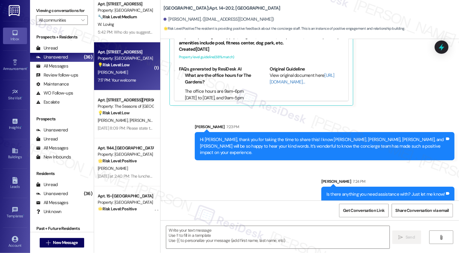
click at [143, 78] on div "7:17 PM: Your welcome 7:17 PM: Your welcome" at bounding box center [125, 81] width 57 height 8
type textarea "Fetching suggested responses. Please feel free to read through the conversation…"
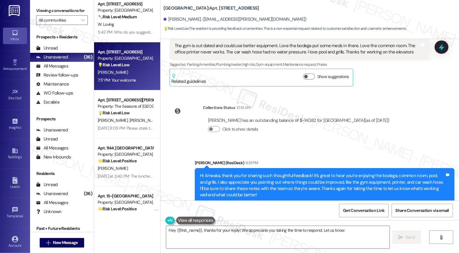
scroll to position [467, 0]
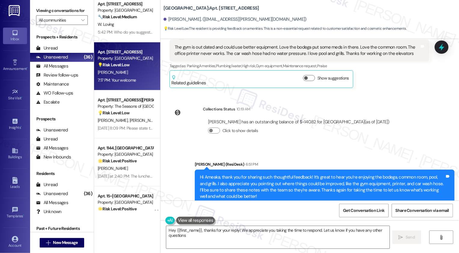
type textarea "Hey {{first_name}}, thanks for your reply! We appreciate you taking the time to…"
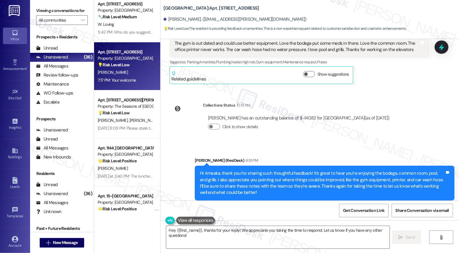
scroll to position [535, 0]
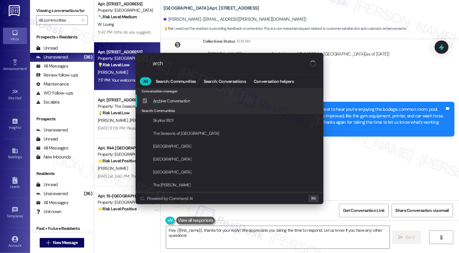
type input "archi"
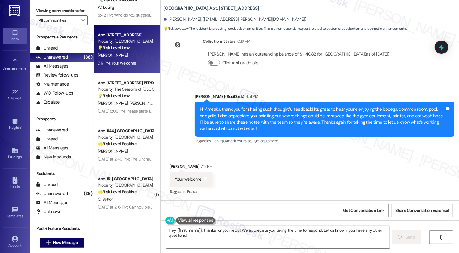
scroll to position [177, 0]
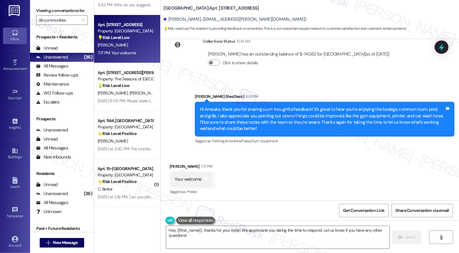
click at [129, 139] on div "[PERSON_NAME]" at bounding box center [125, 142] width 57 height 8
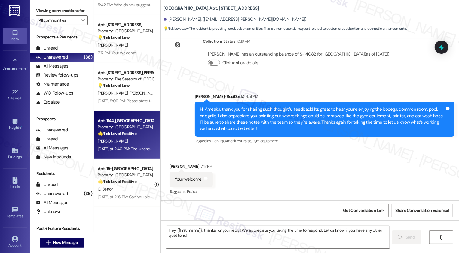
click at [129, 139] on div "[PERSON_NAME]" at bounding box center [125, 142] width 57 height 8
type textarea "Fetching suggested responses. Please feel free to read through the conversation…"
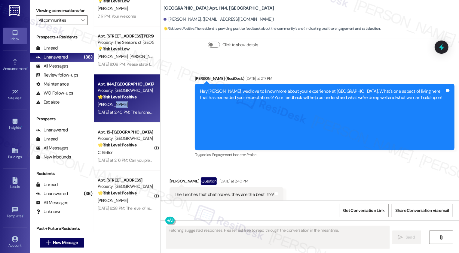
scroll to position [219, 0]
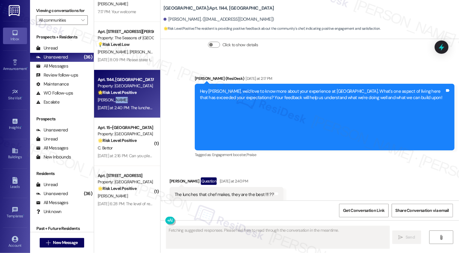
click at [131, 153] on div "Yesterday at 2:16 PM: Can you please stop reaching out? Everything is fine. Tha…" at bounding box center [125, 156] width 57 height 8
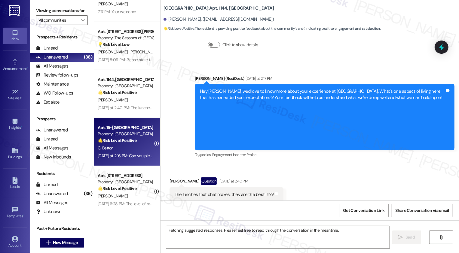
click at [131, 153] on div "Yesterday at 2:16 PM: Can you please stop reaching out? Everything is fine. Tha…" at bounding box center [125, 156] width 57 height 8
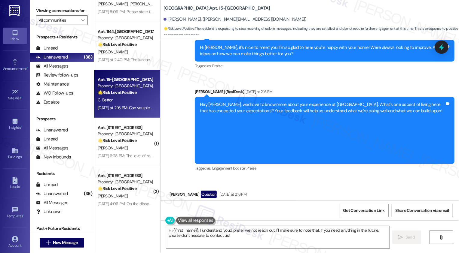
scroll to position [310, 0]
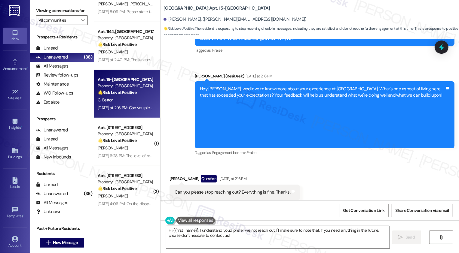
click at [222, 238] on textarea "Hi {{first_name}}, I understand you'd prefer we not reach out. I'll make sure t…" at bounding box center [277, 237] width 223 height 23
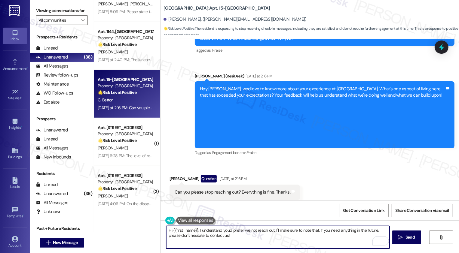
drag, startPoint x: 272, startPoint y: 232, endPoint x: 276, endPoint y: 240, distance: 9.0
click at [276, 240] on textarea "Hi {{first_name}}, I understand you'd prefer we not reach out. I'll make sure t…" at bounding box center [277, 237] width 223 height 23
click at [272, 229] on textarea "Hi {{first_name}}, I understand you'd prefer we not reach out. You may respond …" at bounding box center [277, 237] width 223 height 23
click at [295, 236] on textarea "Hi {{first_name}}, I understand you'd prefer we not reach out. You may respond …" at bounding box center [277, 237] width 223 height 23
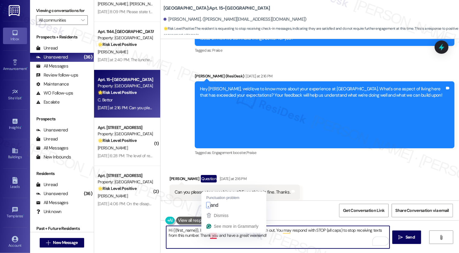
click at [208, 237] on textarea "Hi {{first_name}}, I understand you'd prefer we not reach out. You may respond …" at bounding box center [277, 237] width 223 height 23
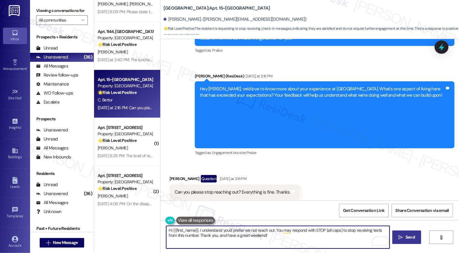
type textarea "Hi {{first_name}}, I understand you'd prefer we not reach out. You may respond …"
click at [406, 238] on span "Send" at bounding box center [410, 238] width 9 height 6
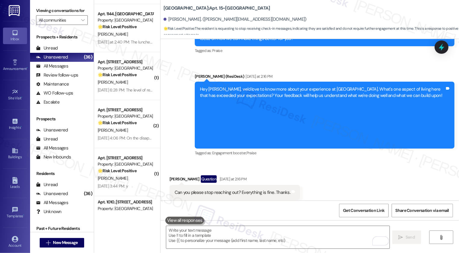
scroll to position [247, 0]
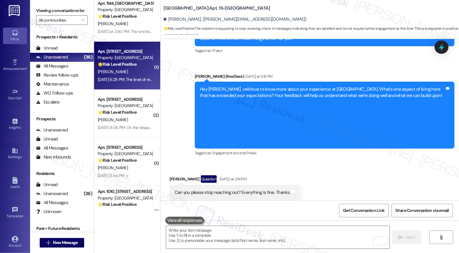
click at [132, 86] on div "Apt. 1409, 1001 E. Bayaud Ave Property: Bayaud Tower 🌟 Risk Level: Positive The…" at bounding box center [127, 66] width 66 height 48
type textarea "Fetching suggested responses. Please feel free to read through the conversation…"
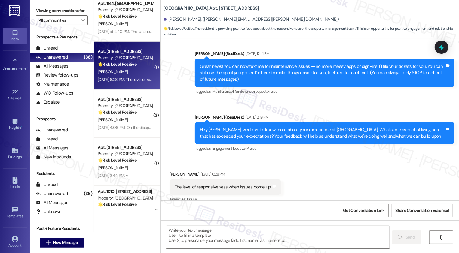
scroll to position [50, 0]
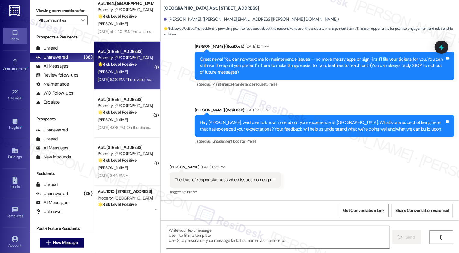
type textarea "Fetching suggested responses. Please feel free to read through the conversation…"
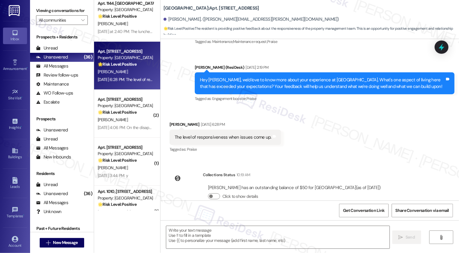
scroll to position [105, 0]
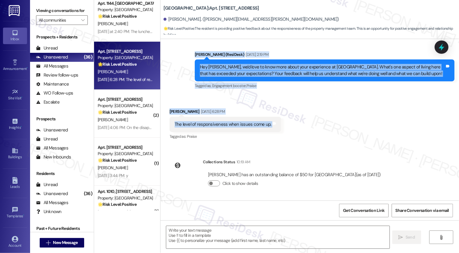
drag, startPoint x: 192, startPoint y: 54, endPoint x: 268, endPoint y: 118, distance: 99.6
click at [269, 119] on div "Lease started Aug 07, 2024 at 8:00 PM Announcement, sent via SMS Sarah (ResiDes…" at bounding box center [310, 120] width 299 height 162
copy div "Sarah (ResiDesk) Aug 20, 2025 at 2:19 PM Hey Mike, we'd love to know more about…"
click at [202, 232] on textarea at bounding box center [277, 237] width 223 height 23
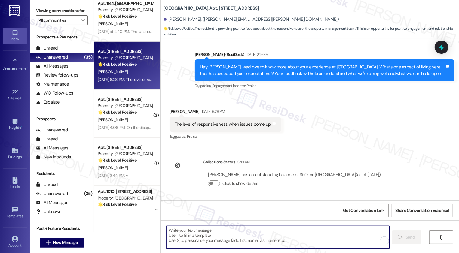
paste textarea "Hi Mike, thank you for sharing that! It’s wonderful to hear the team’s responsi…"
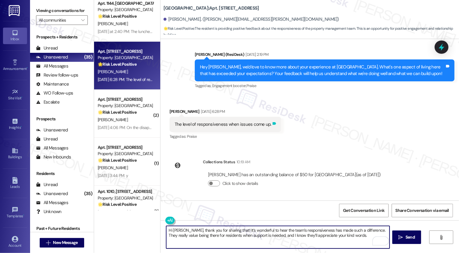
type textarea "Hi Mike, thank you for sharing that! It’s wonderful to hear the team’s responsi…"
click at [273, 124] on icon at bounding box center [275, 123] width 4 height 3
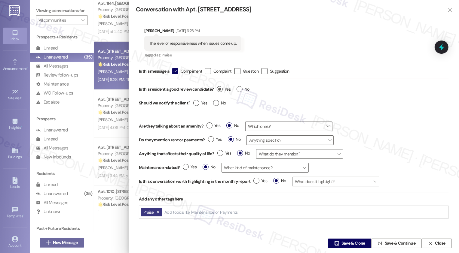
click at [226, 90] on span "Yes" at bounding box center [224, 89] width 14 height 6
click at [226, 90] on input "Yes" at bounding box center [224, 90] width 14 height 8
radio input "true"
click at [335, 242] on icon "" at bounding box center [336, 243] width 5 height 5
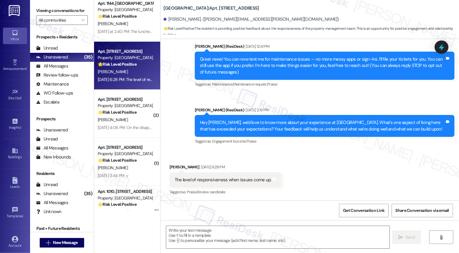
scroll to position [50, 0]
type textarea "Fetching suggested responses. Please feel free to read through the conversation…"
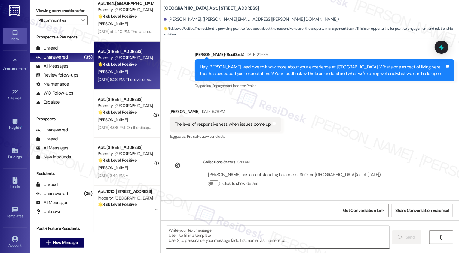
click at [267, 230] on textarea at bounding box center [277, 237] width 223 height 23
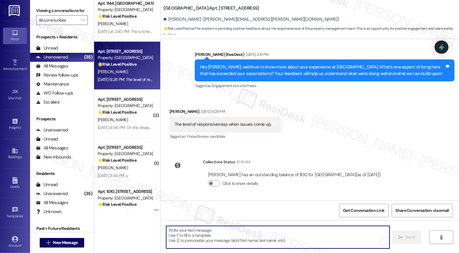
paste textarea "Hi Mike, thank you for sharing that! It’s wonderful to hear the team’s responsi…"
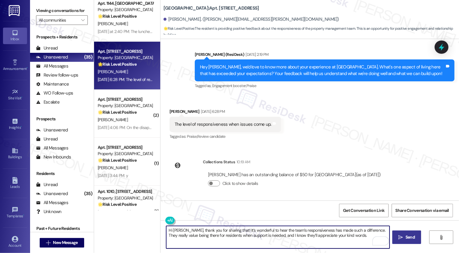
type textarea "Hi Mike, thank you for sharing that! It’s wonderful to hear the team’s responsi…"
click at [405, 237] on span "Send" at bounding box center [410, 238] width 12 height 6
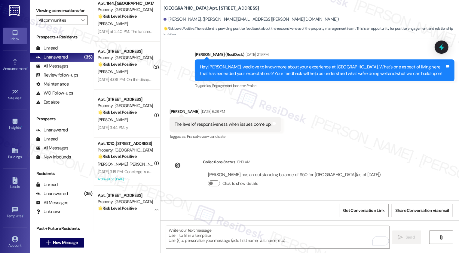
scroll to position [154, 0]
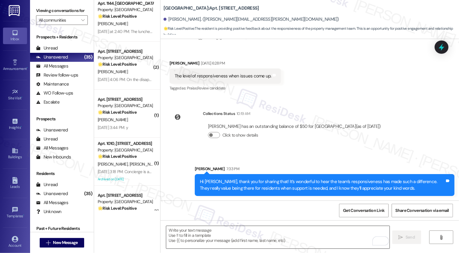
click at [217, 236] on textarea "To enrich screen reader interactions, please activate Accessibility in Grammarl…" at bounding box center [277, 237] width 223 height 23
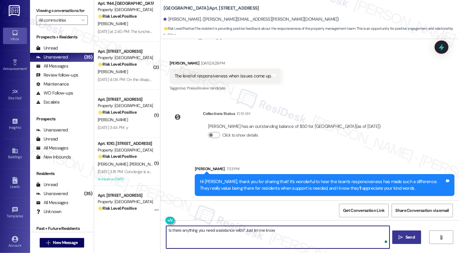
type textarea "Is there anything you need assistance with? Just let me know!"
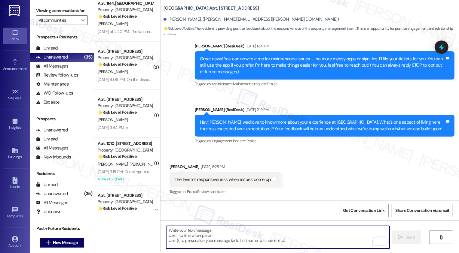
scroll to position [195, 0]
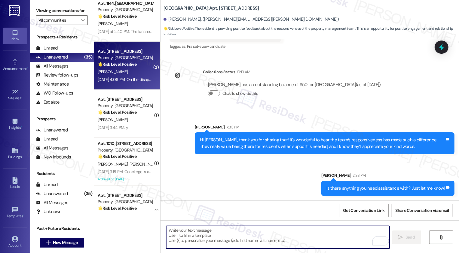
click at [126, 66] on strong "🌟 Risk Level: Positive" at bounding box center [117, 64] width 39 height 5
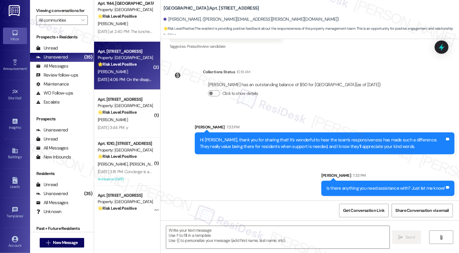
click at [126, 66] on strong "🌟 Risk Level: Positive" at bounding box center [117, 64] width 39 height 5
type textarea "Fetching suggested responses. Please feel free to read through the conversation…"
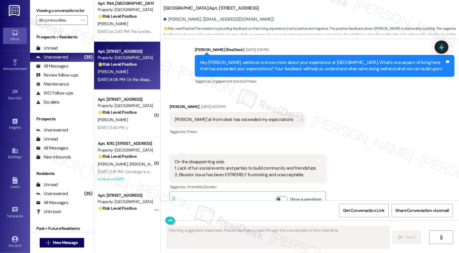
scroll to position [758, 0]
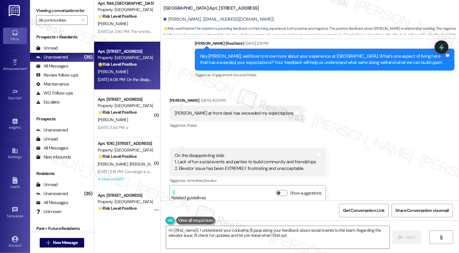
type textarea "Hi {{first_name}}, I understand your concerns. I'll pass along your feedback ab…"
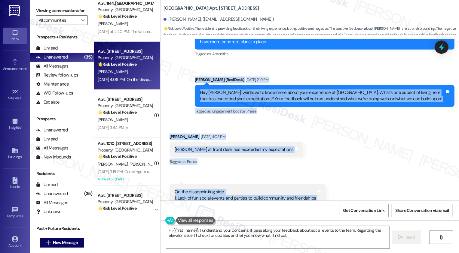
scroll to position [807, 0]
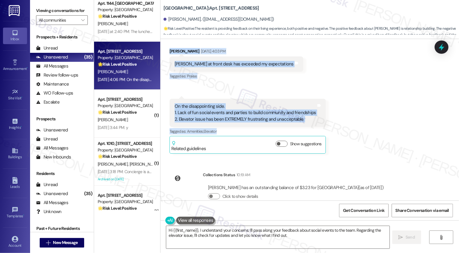
drag, startPoint x: 191, startPoint y: 65, endPoint x: 308, endPoint y: 121, distance: 129.7
click at [309, 121] on div "Lease started Oct 14, 2024 at 8:00 PM Announcement, sent via SMS Sarah (ResiDes…" at bounding box center [310, 120] width 299 height 162
copy div "Sarah (ResiDesk) Aug 20, 2025 at 2:19 PM Hey Bill, we'd love to know more about…"
click at [207, 234] on textarea "Hi {{first_name}}, I understand your concerns. I'll pass along your feedback ab…" at bounding box center [277, 237] width 223 height 23
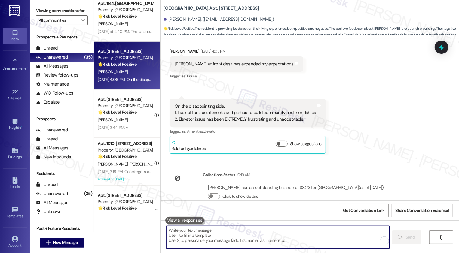
paste textarea "Hi Bill, thank you for sharing your thoughts! It’s so nice to hear how much Cai…"
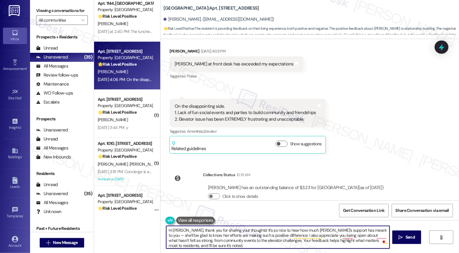
click at [349, 236] on textarea "Hi Bill, thank you for sharing your thoughts! It’s so nice to hear how much Cai…" at bounding box center [277, 237] width 223 height 23
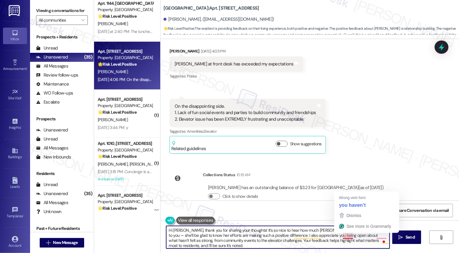
click at [352, 237] on textarea "Hi Bill, thank you for sharing your thoughts! It’s so nice to hear how much Cai…" at bounding box center [277, 237] width 223 height 23
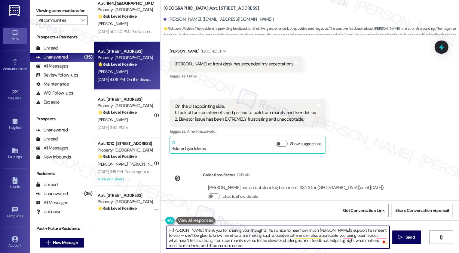
click at [354, 231] on textarea "Hi Bill, thank you for sharing your thoughts! It’s so nice to hear how much Cai…" at bounding box center [277, 237] width 223 height 23
click at [356, 233] on textarea "Hi Bill, thank you for sharing your thoughts! It’s so nice to hear how much Cai…" at bounding box center [277, 237] width 223 height 23
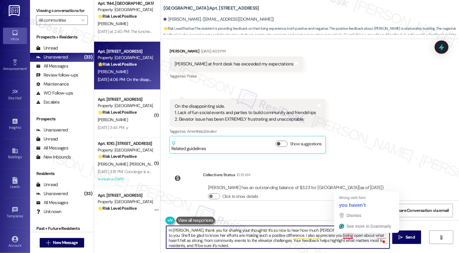
click at [343, 237] on textarea "Hi Bill, thank you for sharing your thoughts! It’s so nice to hear how much Cai…" at bounding box center [277, 237] width 223 height 23
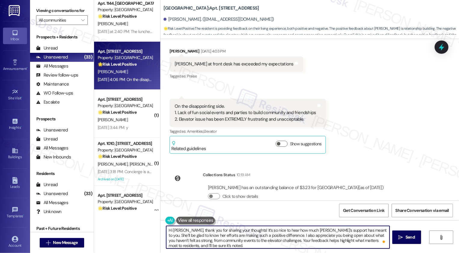
click at [290, 246] on textarea "Hi Bill, thank you for sharing your thoughts! It’s so nice to hear how much Cai…" at bounding box center [277, 237] width 223 height 23
type textarea "Hi Bill, thank you for sharing your thoughts! It’s so nice to hear how much Cai…"
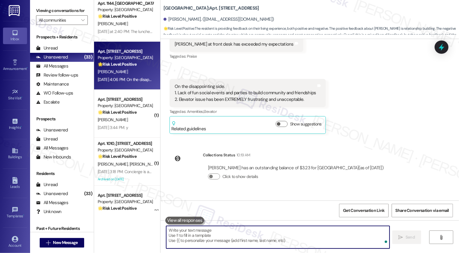
scroll to position [868, 0]
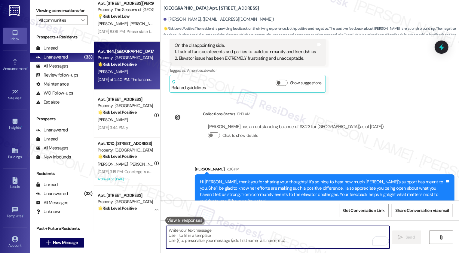
click at [120, 67] on div "🌟 Risk Level: Positive The resident is providing positive feedback about the co…" at bounding box center [126, 64] width 56 height 6
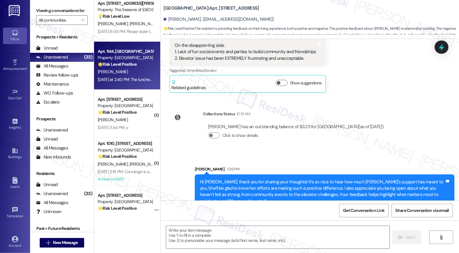
click at [120, 67] on div "🌟 Risk Level: Positive The resident is providing positive feedback about the co…" at bounding box center [126, 64] width 56 height 6
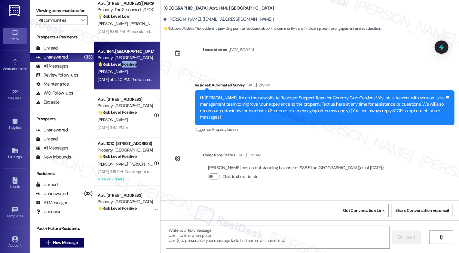
click at [120, 67] on div "🌟 Risk Level: Positive The resident is providing positive feedback about the co…" at bounding box center [126, 64] width 56 height 6
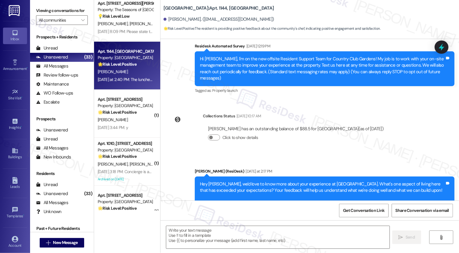
type textarea "Fetching suggested responses. Please feel free to read through the conversation…"
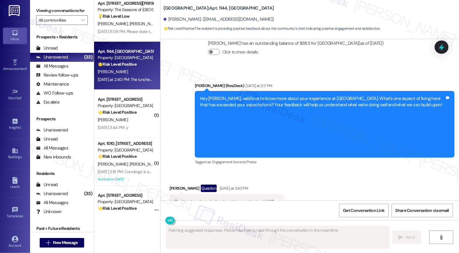
scroll to position [143, 0]
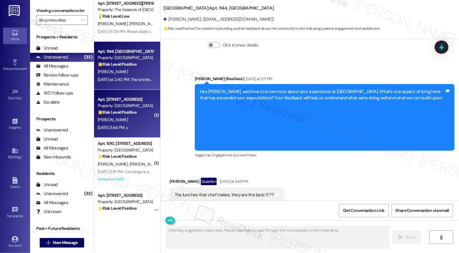
click at [118, 121] on div "E. Duranko" at bounding box center [125, 120] width 57 height 8
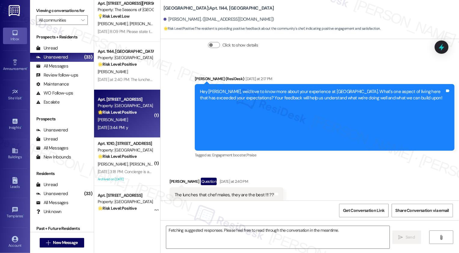
click at [118, 121] on div "E. Duranko" at bounding box center [125, 120] width 57 height 8
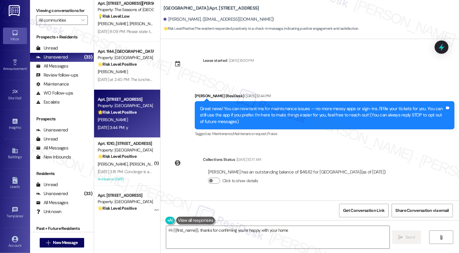
scroll to position [156, 0]
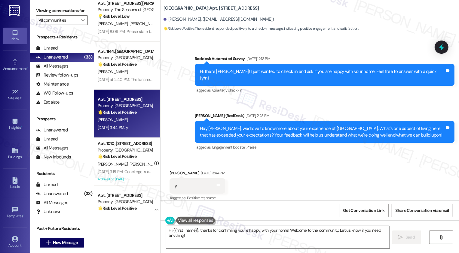
click at [203, 238] on textarea "Hi {{first_name}}, thanks for confirming you're happy with your home! Welcome t…" at bounding box center [277, 237] width 223 height 23
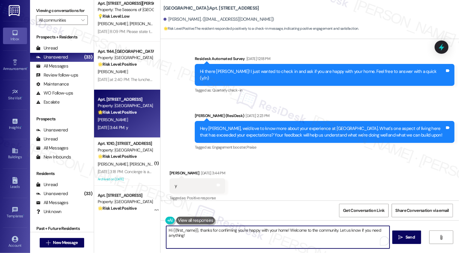
drag, startPoint x: 287, startPoint y: 230, endPoint x: 294, endPoint y: 240, distance: 12.3
click at [294, 240] on textarea "Hi {{first_name}}, thanks for confirming you're happy with your home! Welcome t…" at bounding box center [277, 237] width 223 height 23
type textarea "Hi {{first_name}}, thanks for confirming you're happy with your home!"
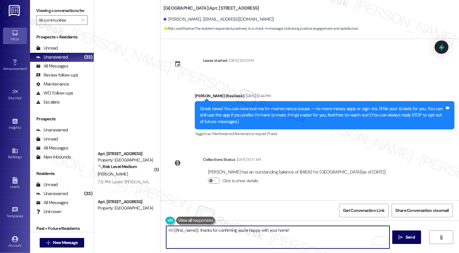
scroll to position [156, 0]
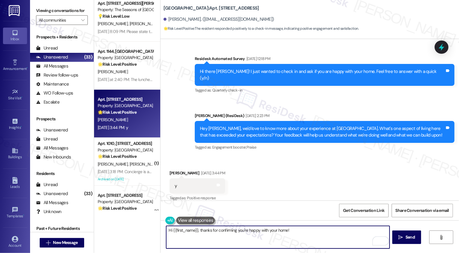
click at [237, 242] on textarea "Hi {{first_name}}, thanks for confirming you're happy with your home!" at bounding box center [277, 237] width 223 height 23
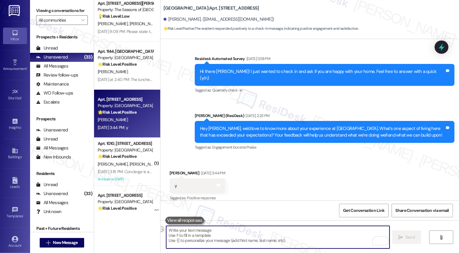
paste textarea "Hi {{first_name}}, it's nice to meet you! I'm so glad to hear you're happy with…"
type textarea "Hi {{first_name}}, it's nice to meet you! I'm so glad to hear you're happy with…"
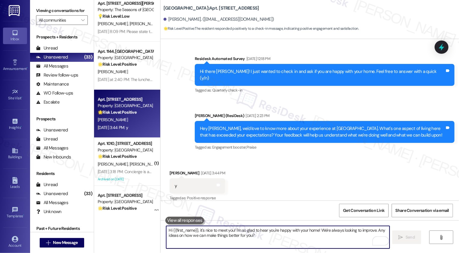
scroll to position [156, 0]
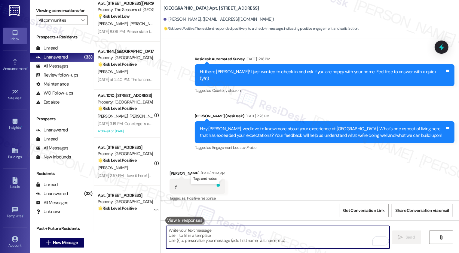
click at [220, 184] on icon at bounding box center [219, 185] width 4 height 3
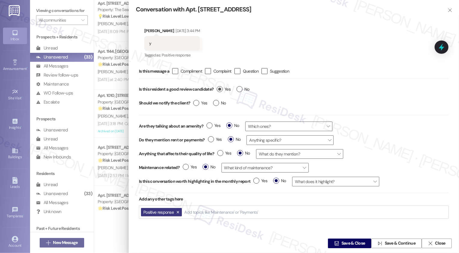
click at [222, 89] on label "Yes" at bounding box center [224, 89] width 14 height 6
click at [222, 89] on input "Yes" at bounding box center [224, 90] width 14 height 8
radio input "true"
click at [345, 244] on span "Save & Close" at bounding box center [354, 244] width 24 height 6
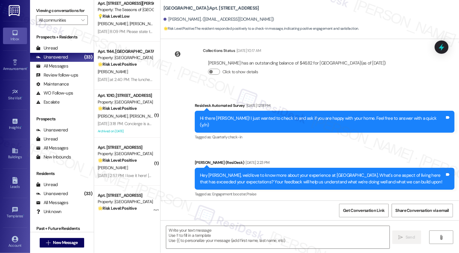
type textarea "Fetching suggested responses. Please feel free to read through the conversation…"
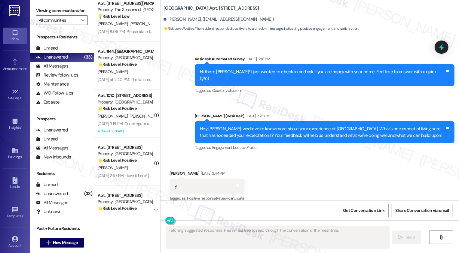
click at [145, 104] on div "Property: [GEOGRAPHIC_DATA]" at bounding box center [126, 102] width 56 height 6
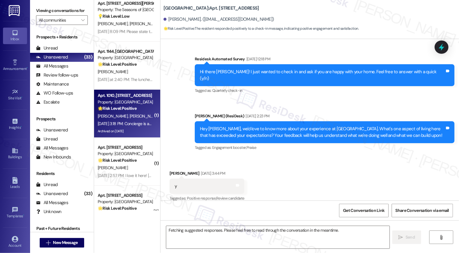
click at [145, 104] on div "Property: [GEOGRAPHIC_DATA]" at bounding box center [126, 102] width 56 height 6
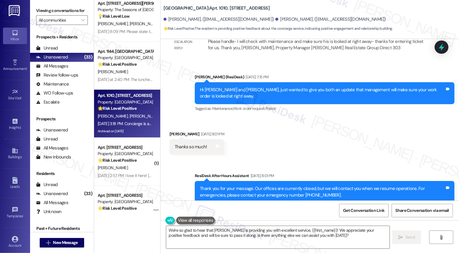
scroll to position [1021, 0]
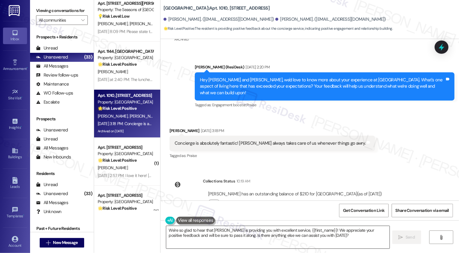
click at [237, 238] on textarea "We're so glad to hear that Caitlin is providing you with excellent service, {{f…" at bounding box center [277, 237] width 223 height 23
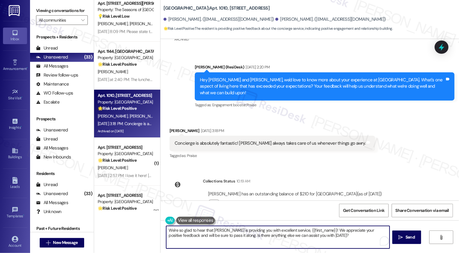
click at [287, 236] on textarea "We're so glad to hear that Caitlin is providing you with excellent service, {{f…" at bounding box center [277, 237] width 223 height 23
click at [179, 128] on div "Nathaniel Kohut Aug 20, 2025 at 3:18 PM" at bounding box center [273, 132] width 206 height 8
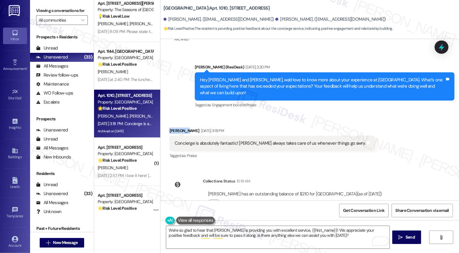
copy div "Nathaniel"
click at [300, 229] on textarea "We're so glad to hear that Caitlin is providing you with excellent service, {{f…" at bounding box center [277, 237] width 223 height 23
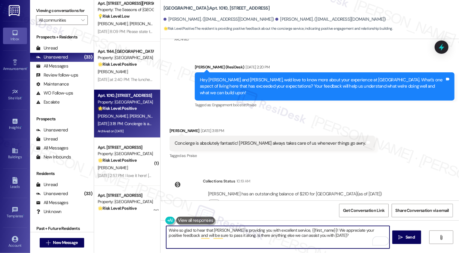
click at [300, 229] on textarea "We're so glad to hear that Caitlin is providing you with excellent service, {{f…" at bounding box center [277, 237] width 223 height 23
paste textarea "Nathaniel"
click at [345, 236] on textarea "We're so glad to hear that Caitlin is providing you with excellent service, Nat…" at bounding box center [277, 237] width 223 height 23
click at [216, 239] on textarea "We're so glad to hear that Caitlin is providing you with excellent service, Nat…" at bounding box center [277, 237] width 223 height 23
drag, startPoint x: 214, startPoint y: 235, endPoint x: 337, endPoint y: 240, distance: 122.8
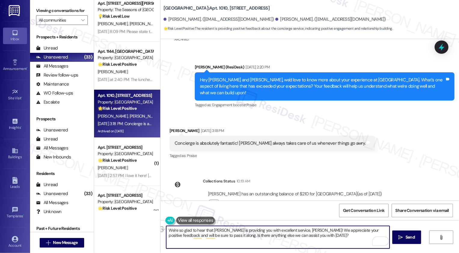
click at [337, 240] on textarea "We're so glad to hear that Caitlin is providing you with excellent service, Nat…" at bounding box center [277, 237] width 223 height 23
type textarea "We're so glad to hear that Caitlin is providing you with excellent service, Nat…"
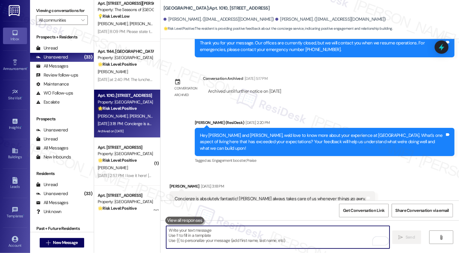
scroll to position [1069, 0]
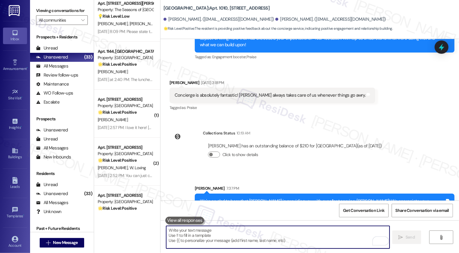
click at [279, 235] on textarea "To enrich screen reader interactions, please activate Accessibility in Grammarl…" at bounding box center [277, 237] width 223 height 23
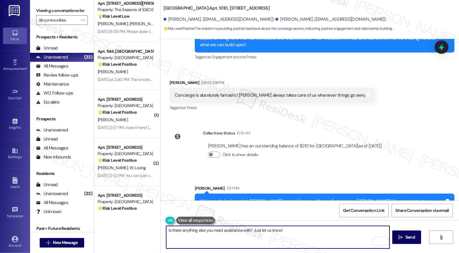
click at [197, 232] on textarea "Is there anything else you need assistance with? Just let us know!" at bounding box center [277, 237] width 223 height 23
type textarea "Is there anything you need assistance with? Just let us know!"
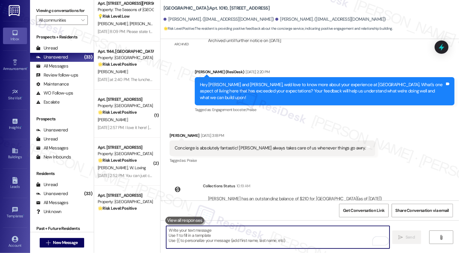
scroll to position [992, 0]
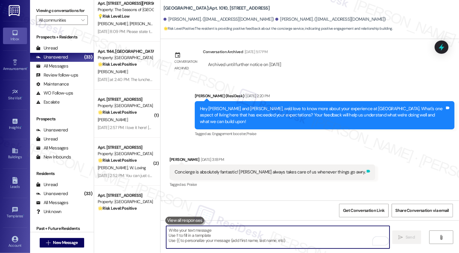
click at [367, 170] on icon at bounding box center [369, 171] width 4 height 3
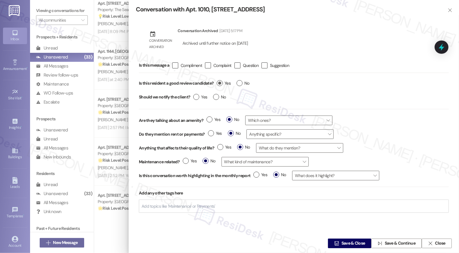
click at [224, 83] on span "Yes" at bounding box center [224, 83] width 14 height 6
click at [224, 83] on input "Yes" at bounding box center [224, 84] width 14 height 8
radio input "true"
click at [342, 241] on span "Save & Close" at bounding box center [354, 244] width 24 height 6
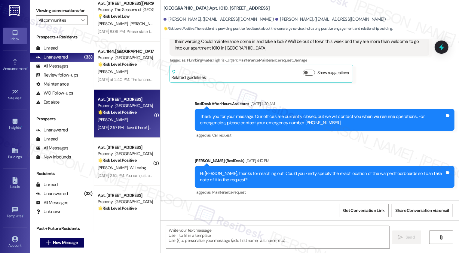
type textarea "Fetching suggested responses. Please feel free to read through the conversation…"
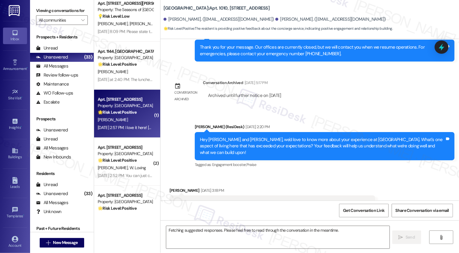
scroll to position [965, 0]
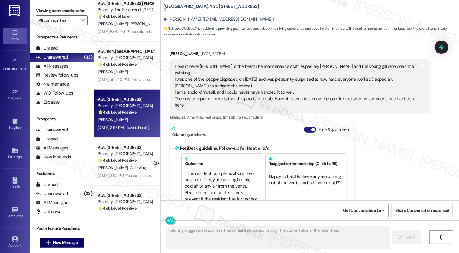
click at [307, 127] on button "Hide Suggestions" at bounding box center [310, 130] width 12 height 6
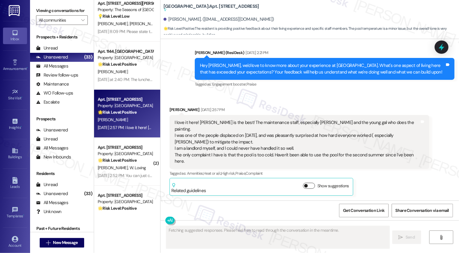
scroll to position [149, 0]
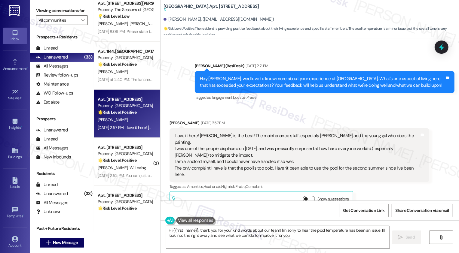
type textarea "Hi {{first_name}}, thank you for your kind words about our team! I'm sorry to h…"
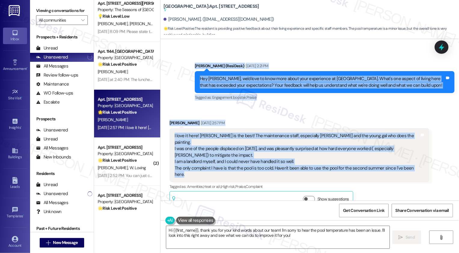
drag, startPoint x: 192, startPoint y: 63, endPoint x: 416, endPoint y: 160, distance: 244.2
click at [417, 160] on div "Lease started Apr 23, 2025 at 8:00 PM Announcement, sent via SMS Sarah (ResiDes…" at bounding box center [310, 120] width 299 height 162
copy div "Sarah (ResiDesk) Aug 20, 2025 at 2:21 PM Hey Anne, we'd love to know more about…"
click at [219, 235] on textarea "Hi {{first_name}}, thank you for your kind words about our team! I'm sorry to h…" at bounding box center [277, 237] width 223 height 23
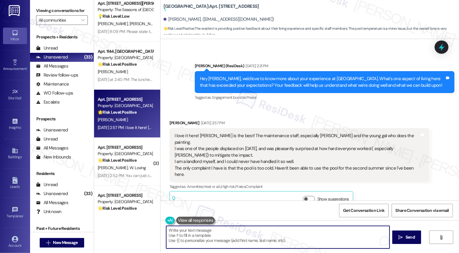
paste textarea "Hi Anne, thank you so much for sharing this! It’s wonderful to hear how much yo…"
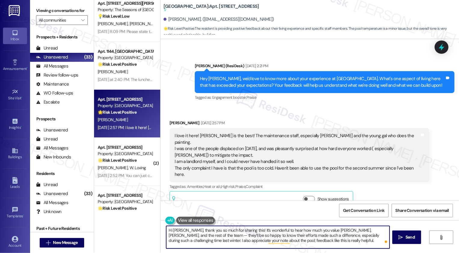
click at [299, 243] on textarea "Hi Anne, thank you so much for sharing this! It’s wonderful to hear how much yo…" at bounding box center [277, 237] width 223 height 23
click at [387, 230] on textarea "Hi Anne, thank you so much for sharing this! It’s wonderful to hear how much yo…" at bounding box center [277, 237] width 223 height 23
click at [229, 241] on textarea "Hi Anne, thank you so much for sharing this! It’s wonderful to hear how much yo…" at bounding box center [277, 237] width 223 height 23
type textarea "Hi Anne, thank you so much for sharing this! It’s wonderful to hear how much yo…"
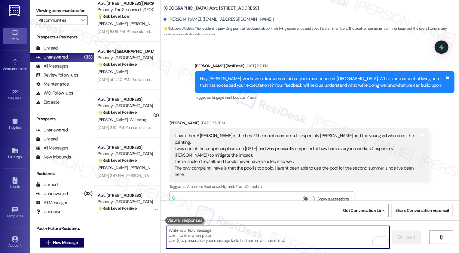
scroll to position [149, 0]
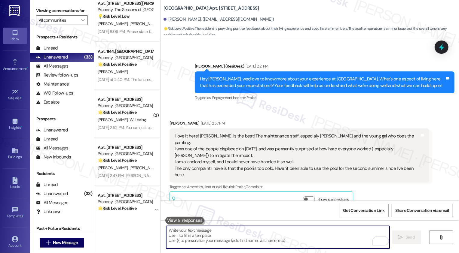
click at [269, 237] on textarea "To enrich screen reader interactions, please activate Accessibility in Grammarl…" at bounding box center [277, 237] width 223 height 23
paste textarea "If you have a minute, could I ask a quick favor? Would you mind leaving us a Go…"
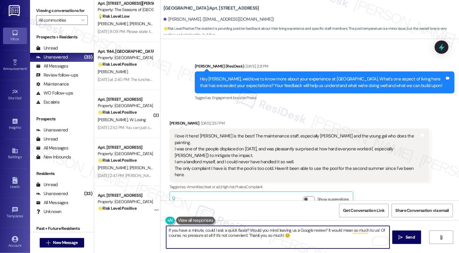
type textarea "If you have a minute, could I ask a quick favor? Would you mind leaving us a Go…"
click at [261, 236] on textarea "If you have a minute, could I ask a quick favor? Would you mind leaving us a Go…" at bounding box center [277, 237] width 223 height 23
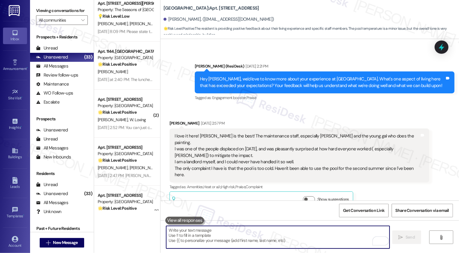
paste textarea "If you have a minute, could I ask a quick favor? Would you mind leaving us a Go…"
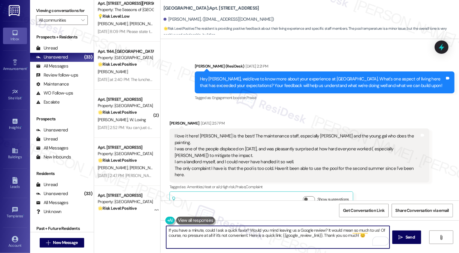
click at [372, 231] on textarea "If you have a minute, could I ask a quick favor? Would you mind leaving us a Go…" at bounding box center [277, 237] width 223 height 23
click at [285, 240] on textarea "If you have a minute, could I ask a quick favor? Would you mind leaving us a Go…" at bounding box center [277, 237] width 223 height 23
type textarea "If you have a minute, could I ask a quick favor? Would you mind leaving us a Go…"
click at [408, 238] on span "Send" at bounding box center [410, 238] width 9 height 6
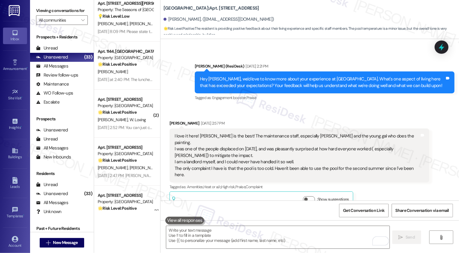
scroll to position [259, 0]
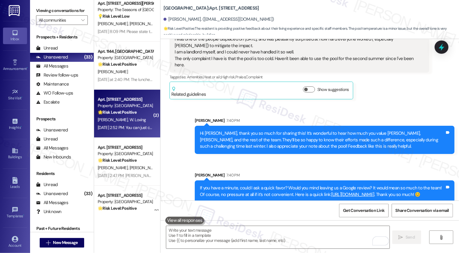
click at [137, 124] on div "Aug 20, 2025 at 2:52 PM: You can just call me Jill Aug 20, 2025 at 2:52 PM: You…" at bounding box center [125, 128] width 57 height 8
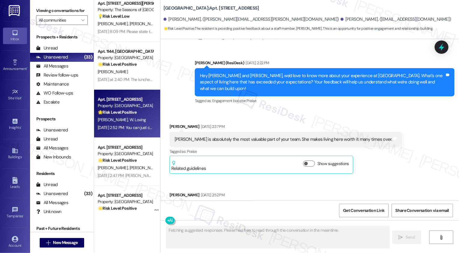
scroll to position [698, 0]
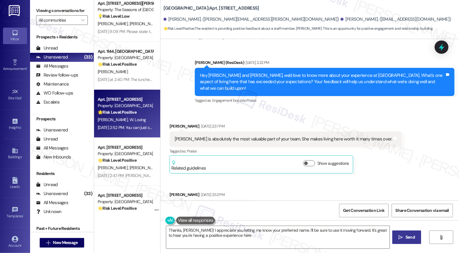
type textarea "Thanks, Jill! I appreciate you letting me know your preferred name. I'll be sur…"
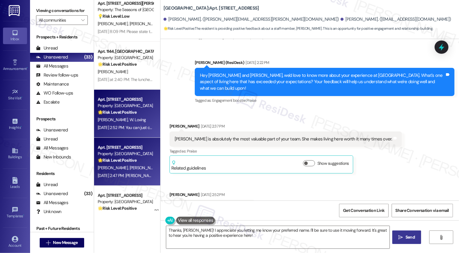
click at [127, 158] on strong "🌟 Risk Level: Positive" at bounding box center [117, 160] width 39 height 5
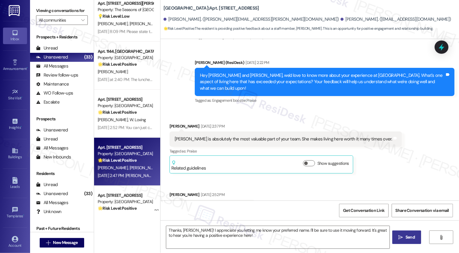
click at [127, 158] on strong "🌟 Risk Level: Positive" at bounding box center [117, 160] width 39 height 5
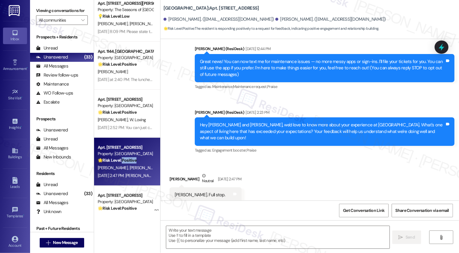
type textarea "Fetching suggested responses. Please feel free to read through the conversation…"
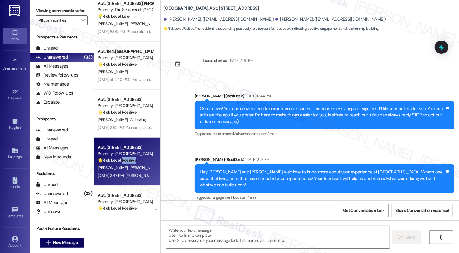
scroll to position [48, 0]
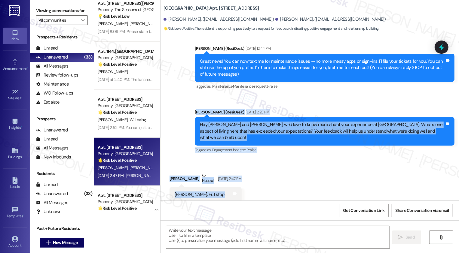
drag, startPoint x: 192, startPoint y: 112, endPoint x: 232, endPoint y: 187, distance: 84.6
click at [233, 187] on div "Lease started Feb 14, 2025 at 7:00 PM Announcement, sent via SMS Sarah (ResiDes…" at bounding box center [310, 120] width 299 height 162
copy div "arah (ResiDesk) Aug 20, 2025 at 2:23 PM Hey Janae and Nicholai, we'd love to kn…"
click at [58, 244] on span "New Message" at bounding box center [65, 243] width 25 height 6
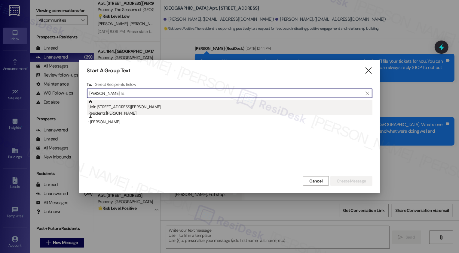
type input "jodi fis"
click at [127, 112] on div "Residents: Jodi Fischer" at bounding box center [230, 113] width 284 height 6
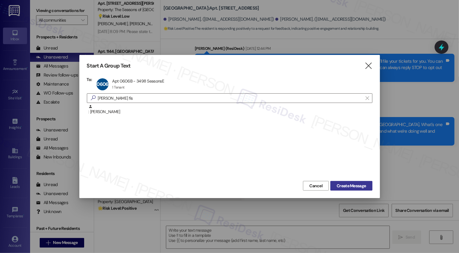
click at [363, 186] on span "Create Message" at bounding box center [351, 186] width 29 height 6
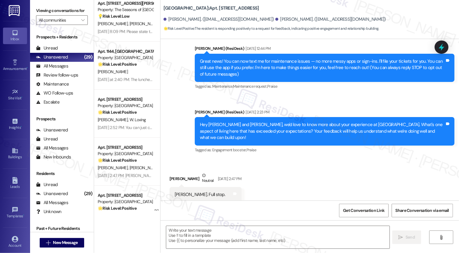
type textarea "Fetching suggested responses. Please feel free to read through the conversation…"
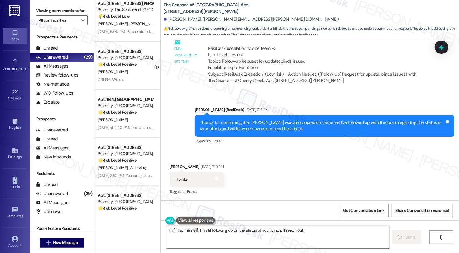
scroll to position [839, 0]
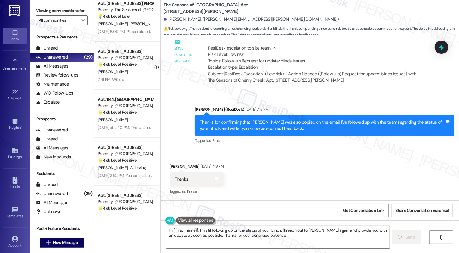
type textarea "Hi {{first_name}}, I'm still following up on the status of your blinds. I'll re…"
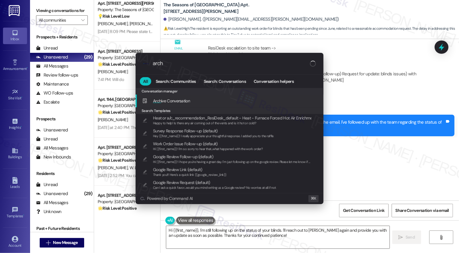
type input "archi"
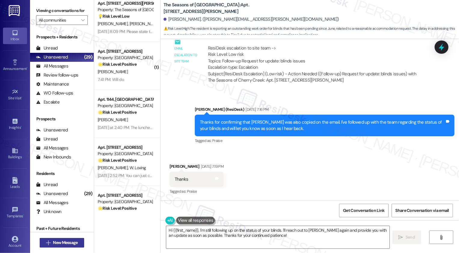
click at [57, 242] on span "New Message" at bounding box center [65, 243] width 25 height 6
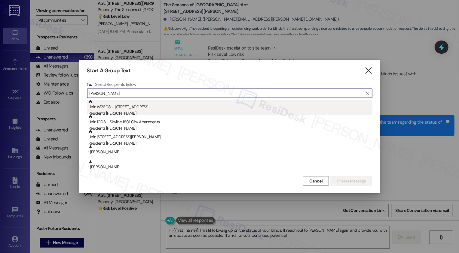
type input "kurt"
click at [106, 112] on div "Residents: Kurt Swaney" at bounding box center [230, 113] width 284 height 6
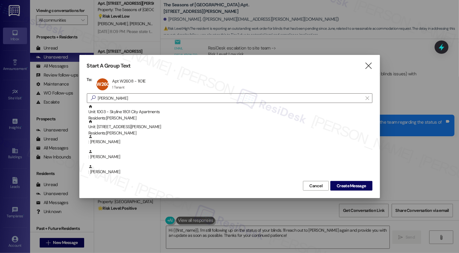
click at [343, 191] on div "Start A Group Text  To: W2608 Apt W2608 - 1101E Apt W2608 - 1101E 1 Tenant 1 T…" at bounding box center [229, 126] width 301 height 143
click at [344, 190] on button "Create Message" at bounding box center [351, 186] width 42 height 10
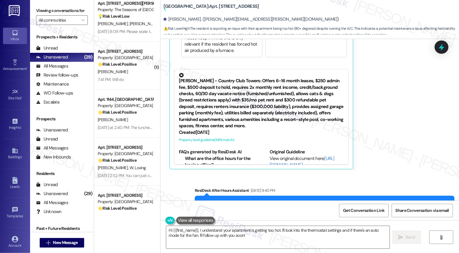
scroll to position [550, 0]
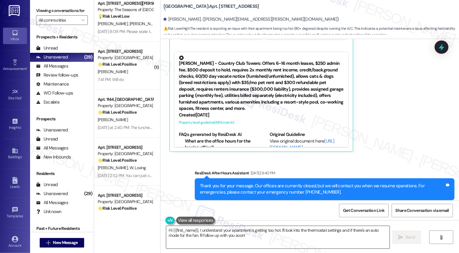
drag, startPoint x: 293, startPoint y: 242, endPoint x: 299, endPoint y: 247, distance: 8.1
click at [299, 247] on textarea "Hi {{first_name}}, I understand your apartment is getting too hot. I'll look in…" at bounding box center [277, 237] width 223 height 23
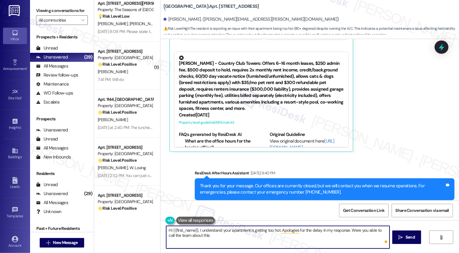
type textarea "Hi {{first_name}}, I understand your apartment is getting too hot. Apologies fo…"
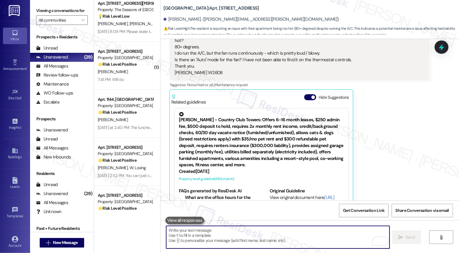
scroll to position [409, 0]
click at [386, 164] on div "Kurt Swaney Aug 20, 2025 at 9:40 PM Hi Sarah - sorry for my delay responding - …" at bounding box center [300, 114] width 260 height 191
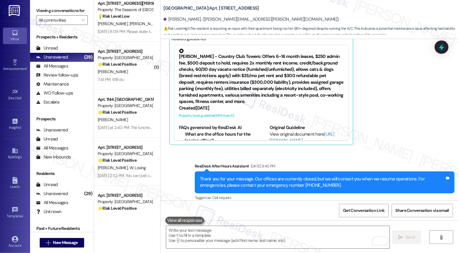
scroll to position [515, 0]
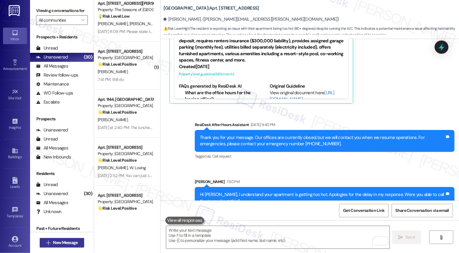
click at [66, 242] on span "New Message" at bounding box center [65, 243] width 25 height 6
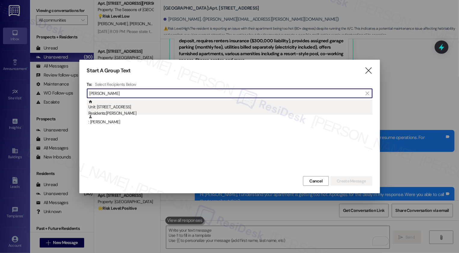
type input "matthew ada"
click at [132, 112] on div "Residents: Matthew Adams" at bounding box center [230, 113] width 284 height 6
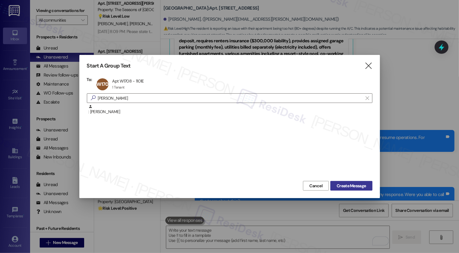
click at [363, 186] on span "Create Message" at bounding box center [351, 186] width 29 height 6
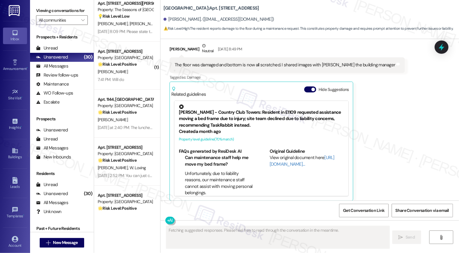
scroll to position [536, 0]
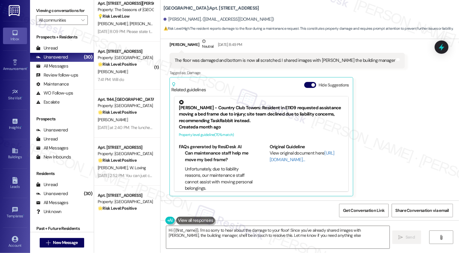
type textarea "Hi {{first_name}}, I'm so sorry to hear about the damage to your floor! Since y…"
click at [268, 61] on div "The floor was damaged and bottom is now all scratched. I shared images with Cou…" at bounding box center [285, 60] width 221 height 6
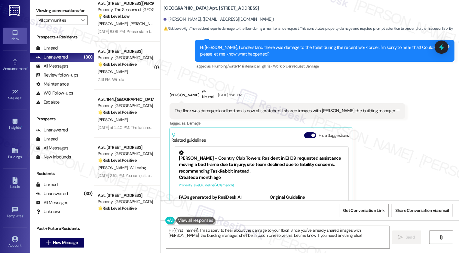
scroll to position [486, 0]
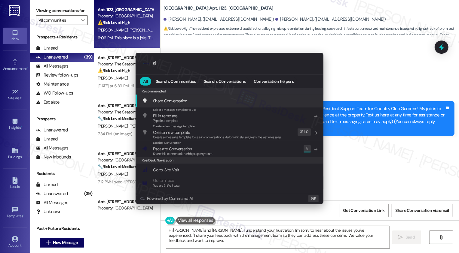
type input "sla"
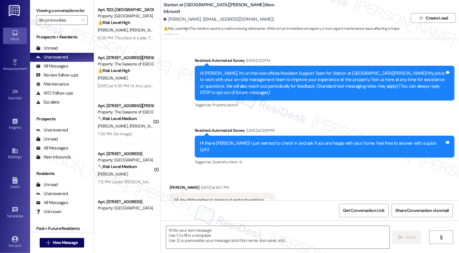
scroll to position [8, 0]
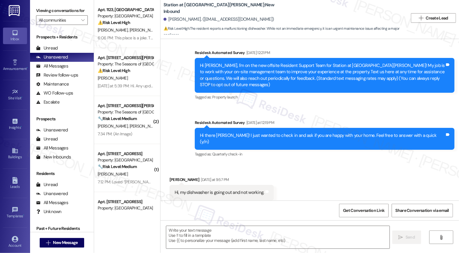
type textarea "Fetching suggested responses. Please feel free to read through the conversation…"
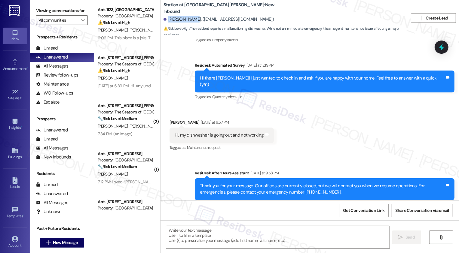
drag, startPoint x: 166, startPoint y: 18, endPoint x: 188, endPoint y: 22, distance: 22.5
click at [188, 22] on div "[PERSON_NAME]. ([EMAIL_ADDRESS][DOMAIN_NAME])" at bounding box center [219, 19] width 111 height 6
copy div "[PERSON_NAME]"
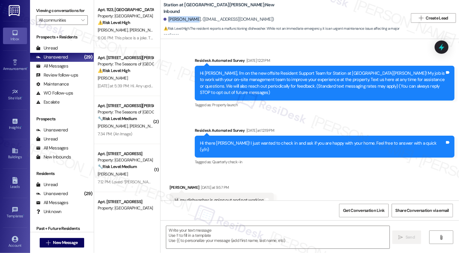
scroll to position [58, 0]
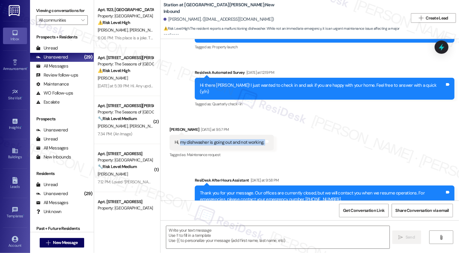
drag, startPoint x: 176, startPoint y: 131, endPoint x: 292, endPoint y: 130, distance: 116.1
click at [292, 131] on div "Received via SMS [PERSON_NAME] [DATE] at 9:57 PM Hi, my dishwasher is going out…" at bounding box center [310, 138] width 299 height 51
copy div "my dishwasher is going out and not working. Tags and notes"
click at [292, 130] on div "Received via SMS [PERSON_NAME] [DATE] at 9:57 PM Hi, my dishwasher is going out…" at bounding box center [310, 138] width 299 height 51
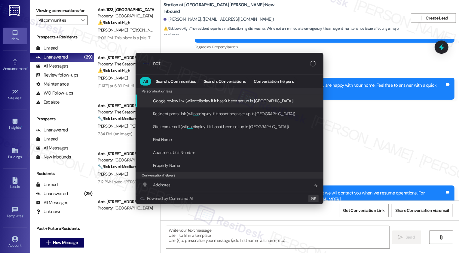
type input "note"
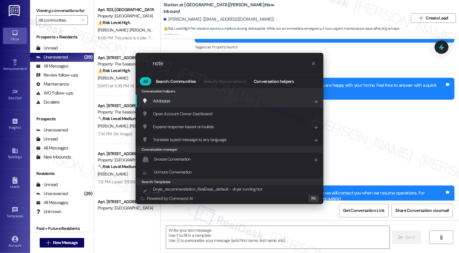
click at [155, 100] on span "Add note s" at bounding box center [161, 100] width 17 height 5
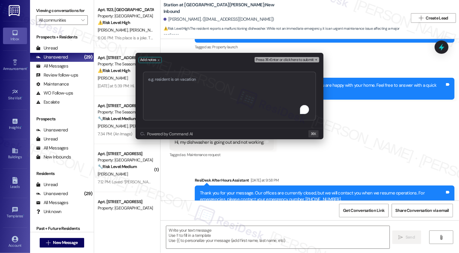
type textarea "my dishwasher is going out and not working."
click at [368, 118] on div "Add notes Press ⌘+Enter or click here to submit Submit Powered by Command AI ⌘ K" at bounding box center [229, 126] width 459 height 253
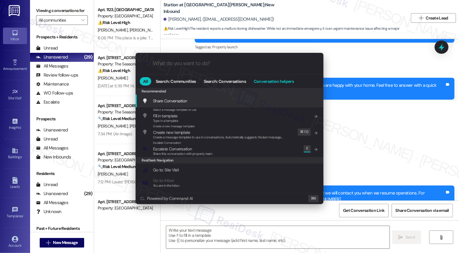
click at [290, 81] on span "Conversation helpers" at bounding box center [274, 81] width 40 height 4
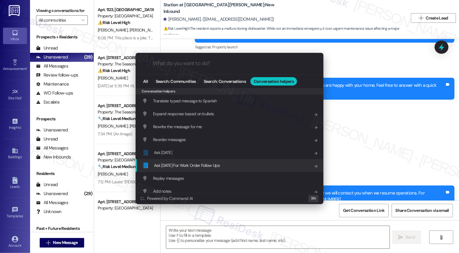
click at [220, 164] on div "📘 Ask [DATE] For Work Order Follow Ups Add shortcut" at bounding box center [230, 165] width 176 height 7
paste input "my dishwasher is going out and not working."
type input "my dishwasher is going out and not working."
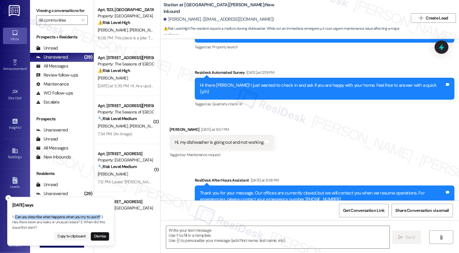
drag, startPoint x: 15, startPoint y: 217, endPoint x: 100, endPoint y: 215, distance: 85.1
click at [100, 215] on p "1. Can you describe what happens when you try to use it? 2. Has there been any …" at bounding box center [60, 223] width 97 height 16
copy p "Can you describe what happens when you try to use it?"
copy p "Can you describe what happens when you try to use it"
click at [232, 235] on textarea at bounding box center [277, 237] width 223 height 23
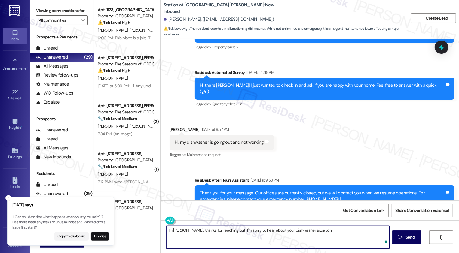
paste textarea "Can you describe what happens when you try to use it"
click at [99, 238] on button "Dismiss" at bounding box center [100, 237] width 18 height 8
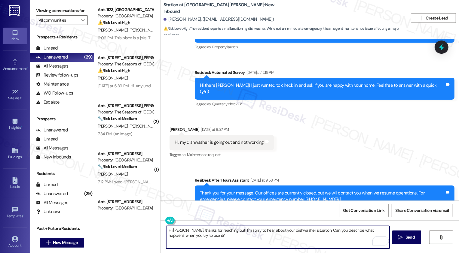
click at [200, 235] on textarea "Hi [PERSON_NAME], thanks for reaching out! I'm sorry to hear about your dishwas…" at bounding box center [277, 237] width 223 height 23
type textarea "Hi [PERSON_NAME], thanks for reaching out! I'm sorry to hear about your dishwas…"
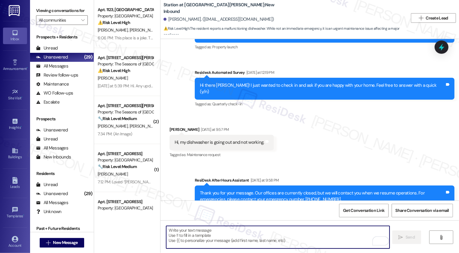
scroll to position [65, 0]
